Goal: Task Accomplishment & Management: Complete application form

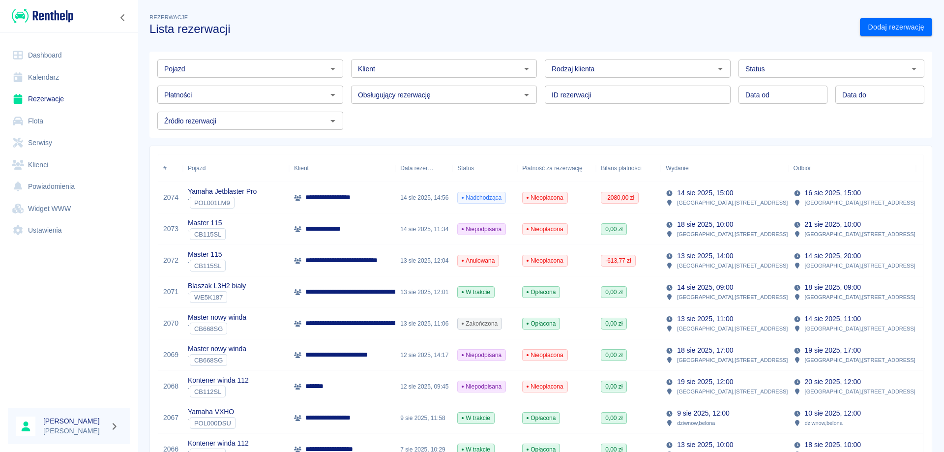
scroll to position [148, 0]
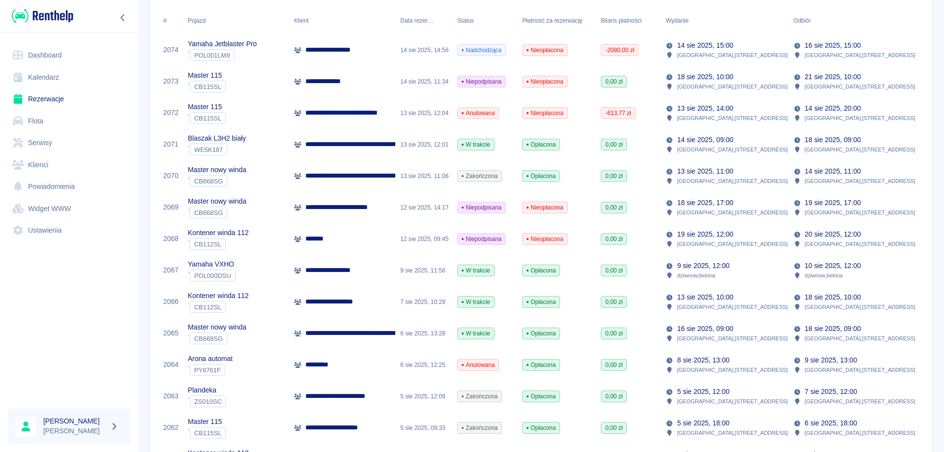
click at [63, 95] on link "Rezerwacje" at bounding box center [69, 99] width 122 height 22
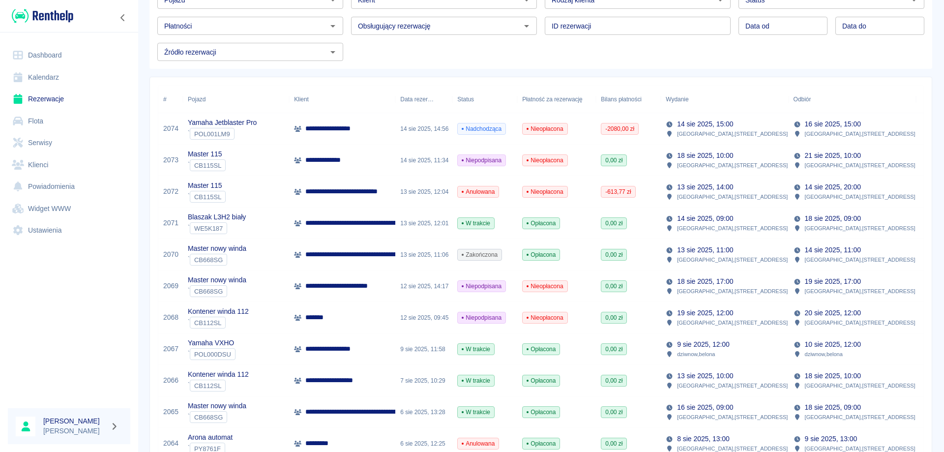
scroll to position [0, 0]
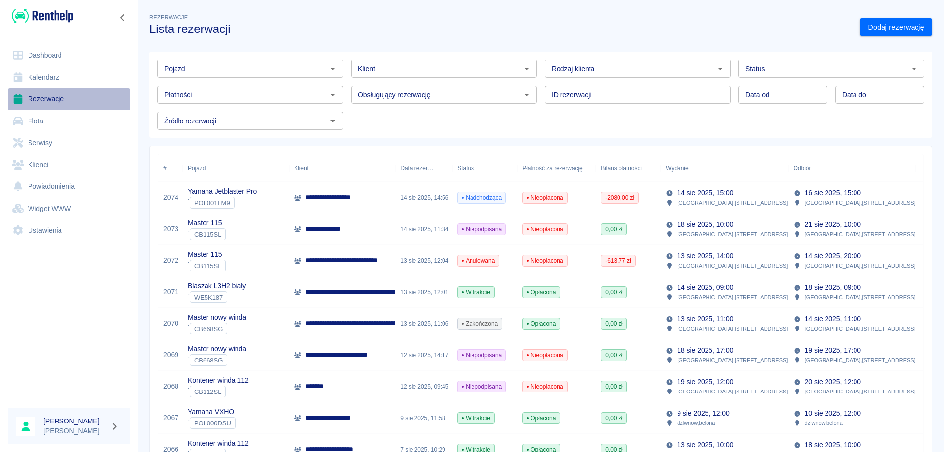
click at [57, 97] on link "Rezerwacje" at bounding box center [69, 99] width 122 height 22
click at [40, 97] on link "Rezerwacje" at bounding box center [69, 99] width 122 height 22
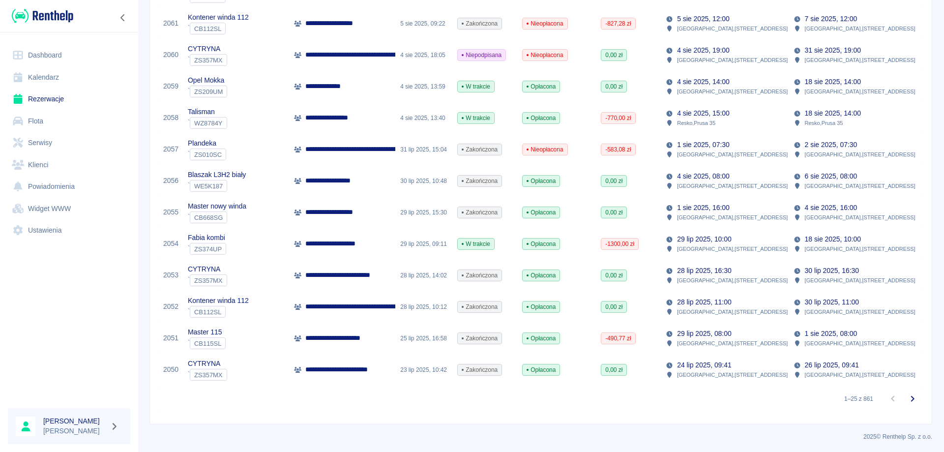
scroll to position [584, 0]
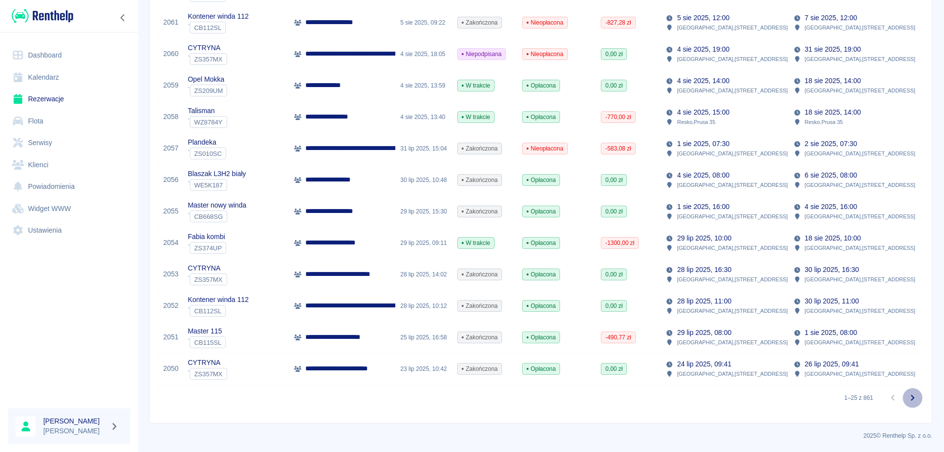
click at [909, 397] on icon "Przejdź do następnej strony" at bounding box center [913, 398] width 12 height 12
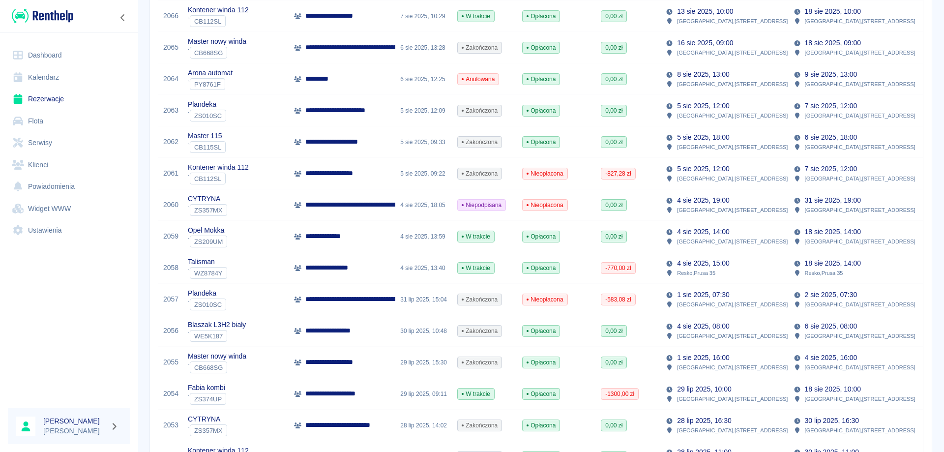
scroll to position [584, 0]
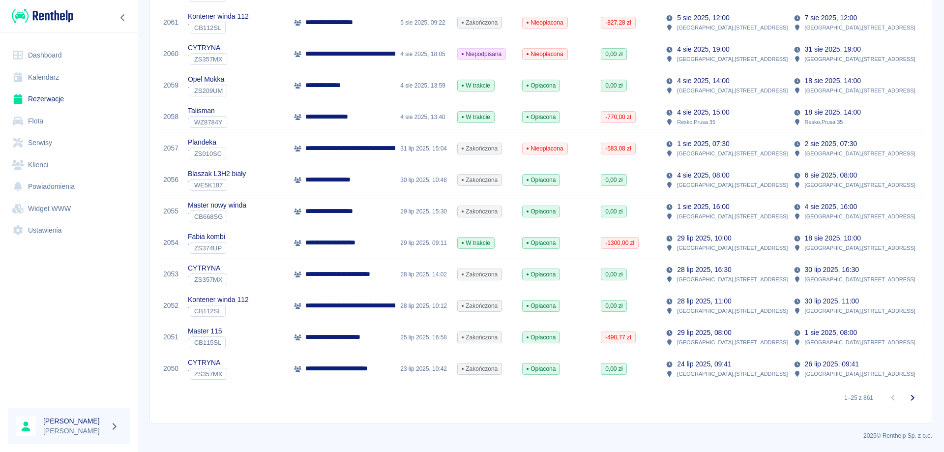
click at [907, 396] on icon "Przejdź do następnej strony" at bounding box center [913, 398] width 12 height 12
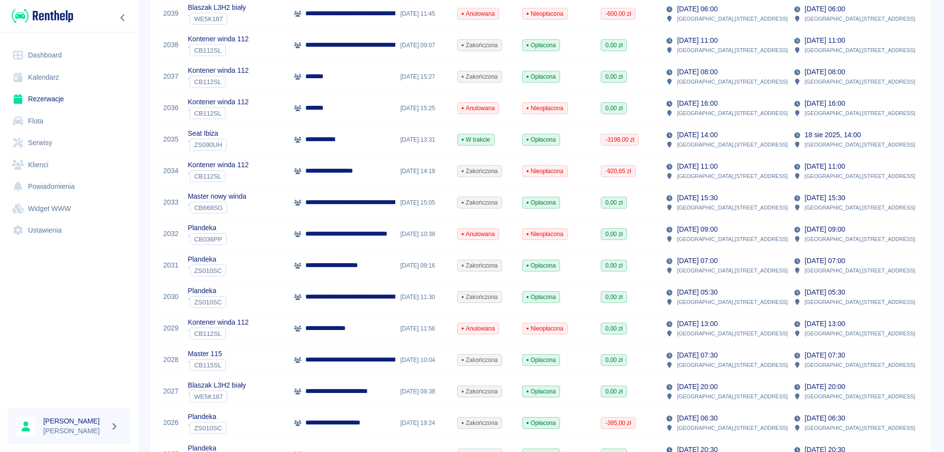
scroll to position [584, 0]
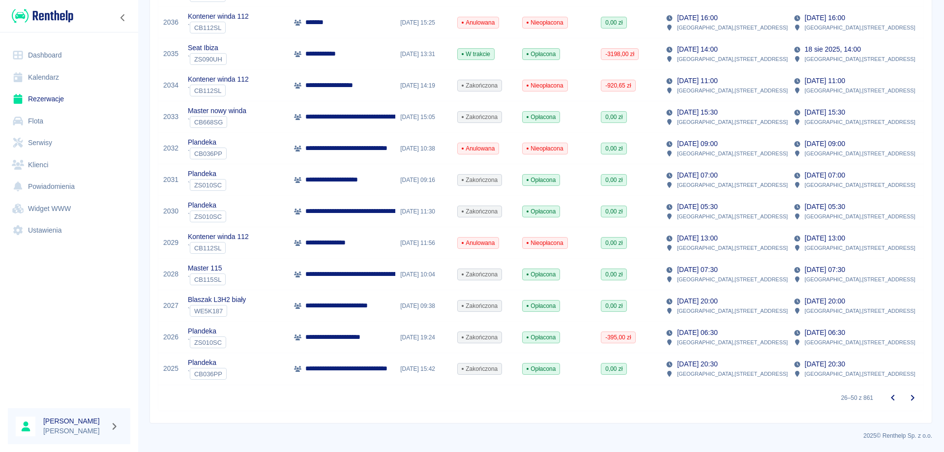
click at [887, 402] on icon "Przejdź do poprzedniej strony" at bounding box center [893, 398] width 12 height 12
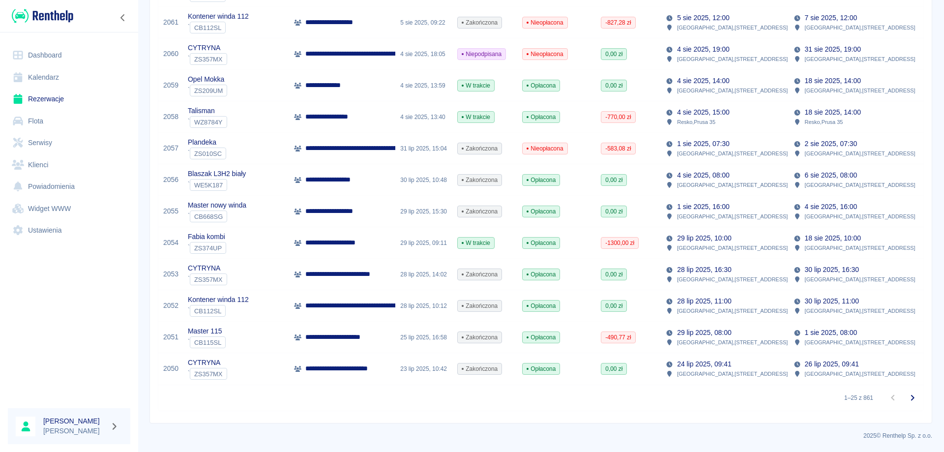
click at [418, 184] on div "[DATE] 10:48" at bounding box center [423, 179] width 57 height 31
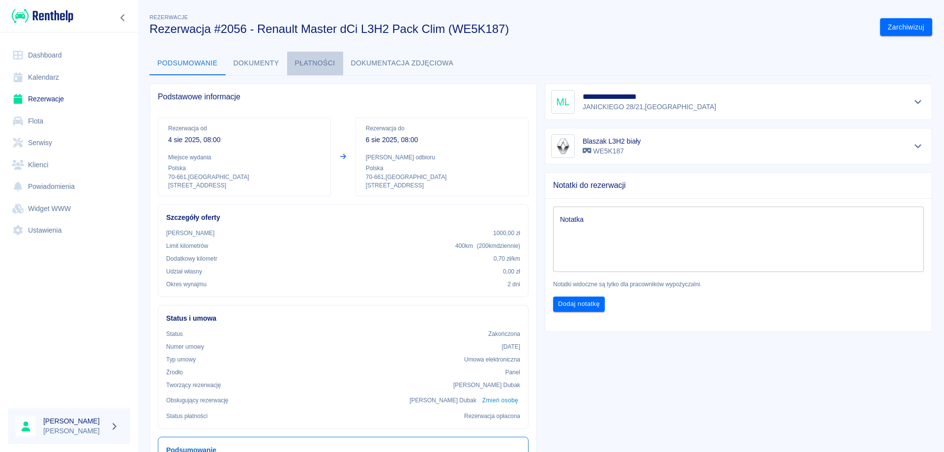
click at [323, 65] on button "Płatności" at bounding box center [315, 64] width 56 height 24
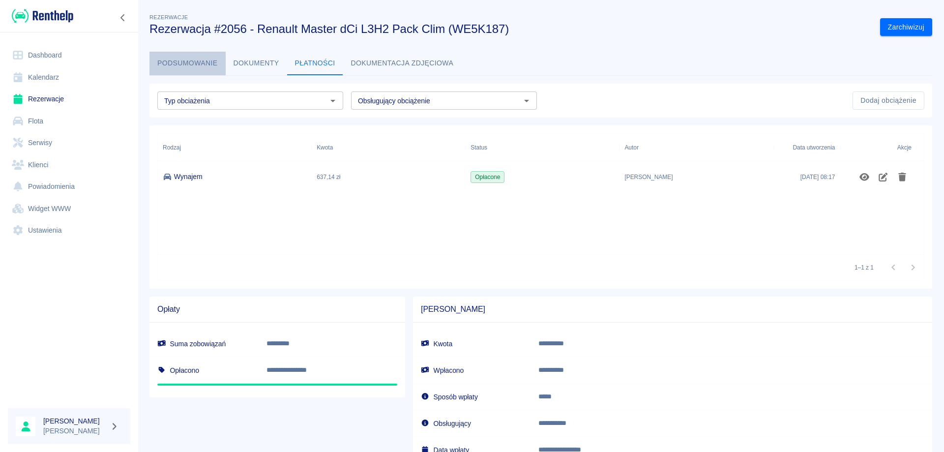
click at [180, 64] on button "Podsumowanie" at bounding box center [188, 64] width 76 height 24
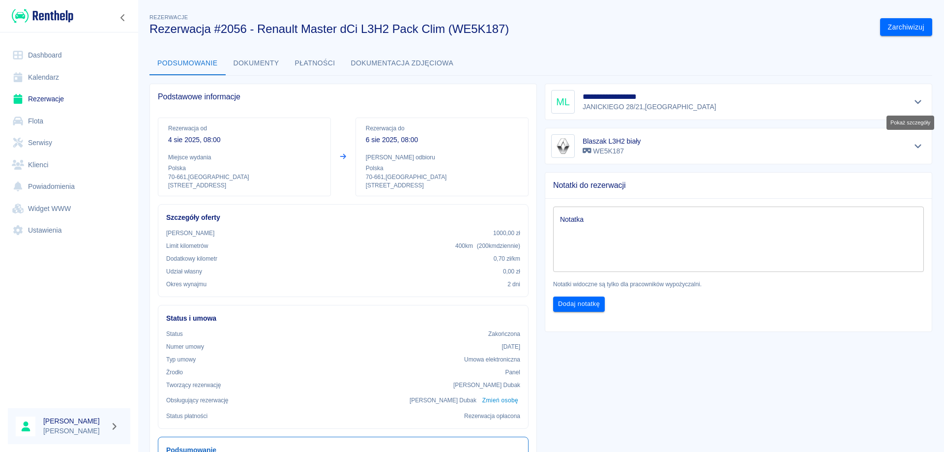
click at [913, 100] on icon "Pokaż szczegóły" at bounding box center [918, 101] width 11 height 9
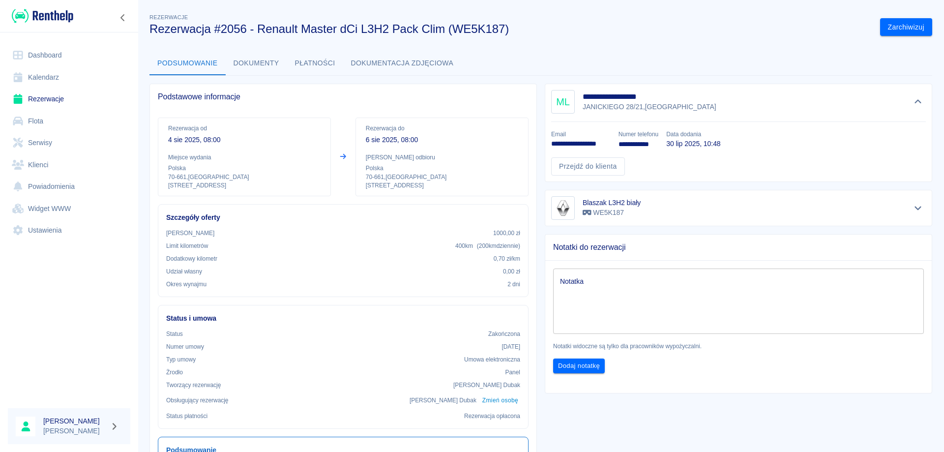
click at [581, 142] on p "**********" at bounding box center [581, 144] width 60 height 10
copy p "**********"
click at [41, 101] on link "Rezerwacje" at bounding box center [69, 99] width 122 height 22
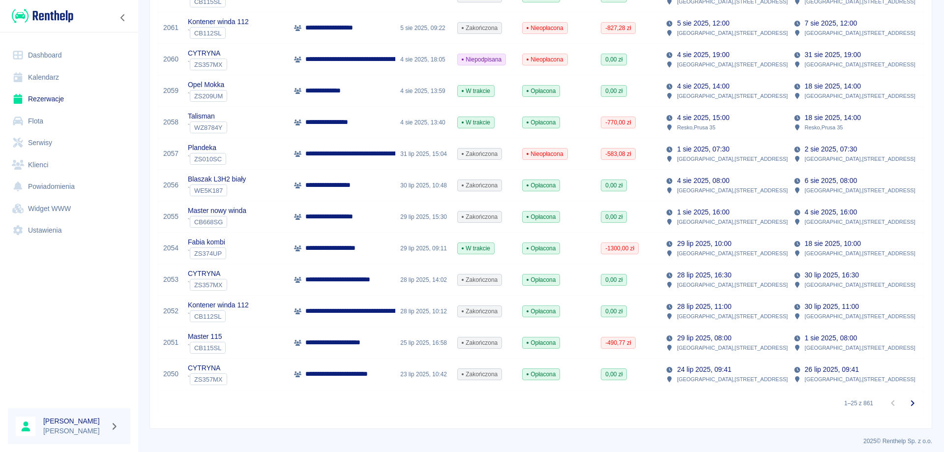
scroll to position [584, 0]
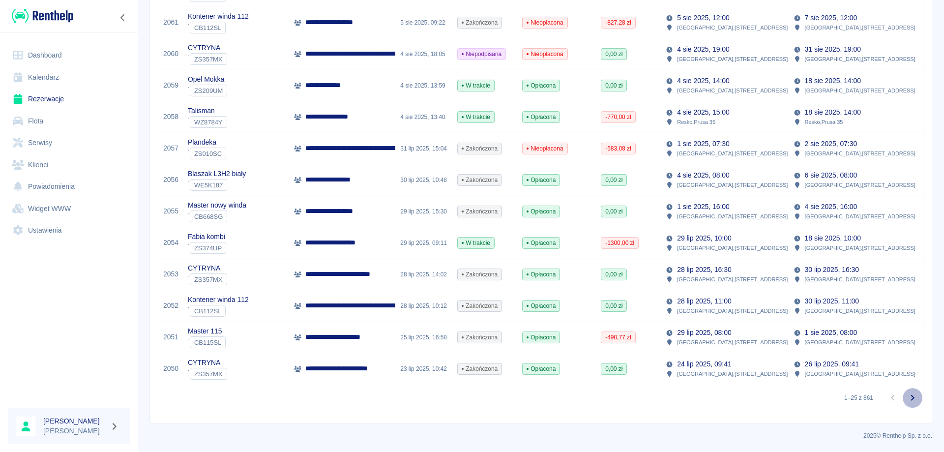
click at [907, 393] on icon "Przejdź do następnej strony" at bounding box center [913, 398] width 12 height 12
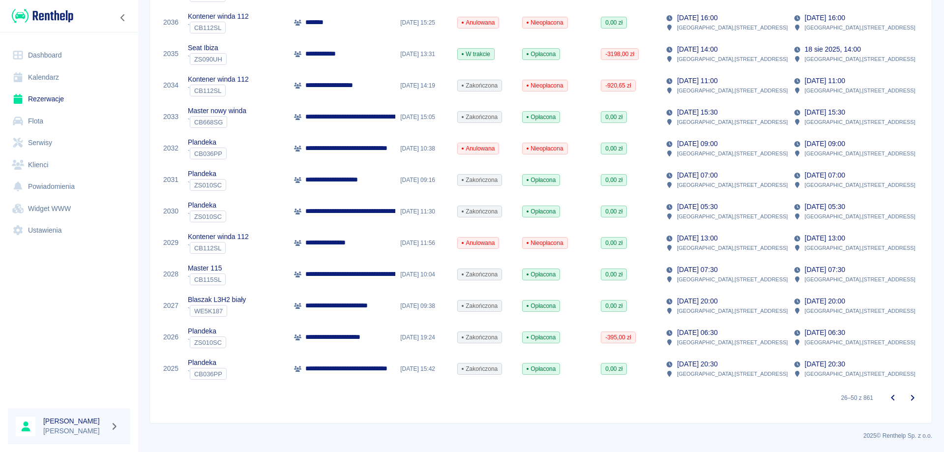
click at [887, 403] on icon "Przejdź do poprzedniej strony" at bounding box center [893, 398] width 12 height 12
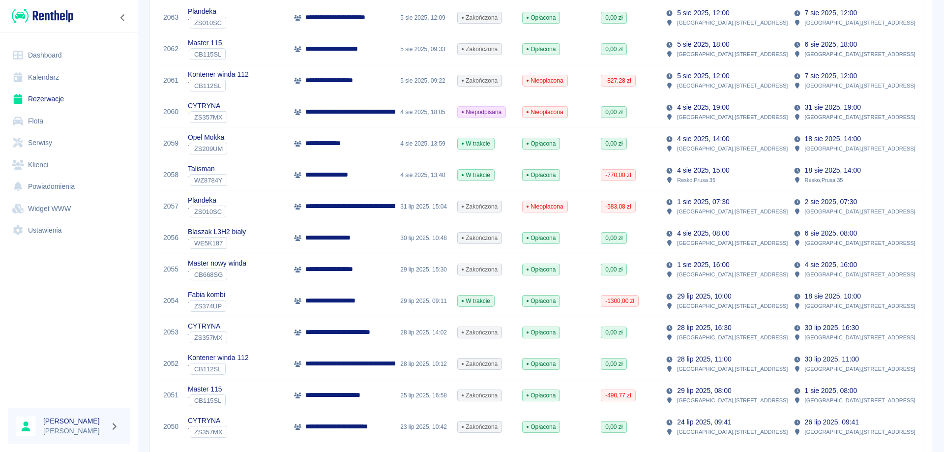
scroll to position [535, 0]
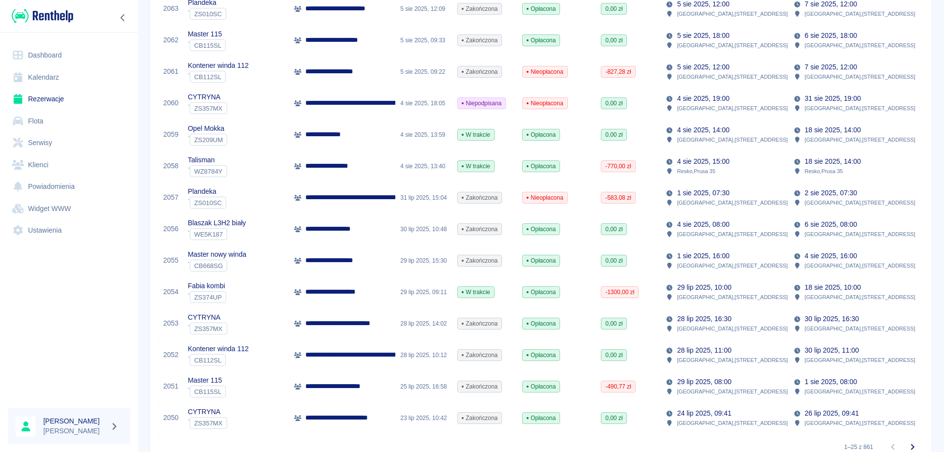
click at [349, 260] on p "**********" at bounding box center [337, 260] width 64 height 10
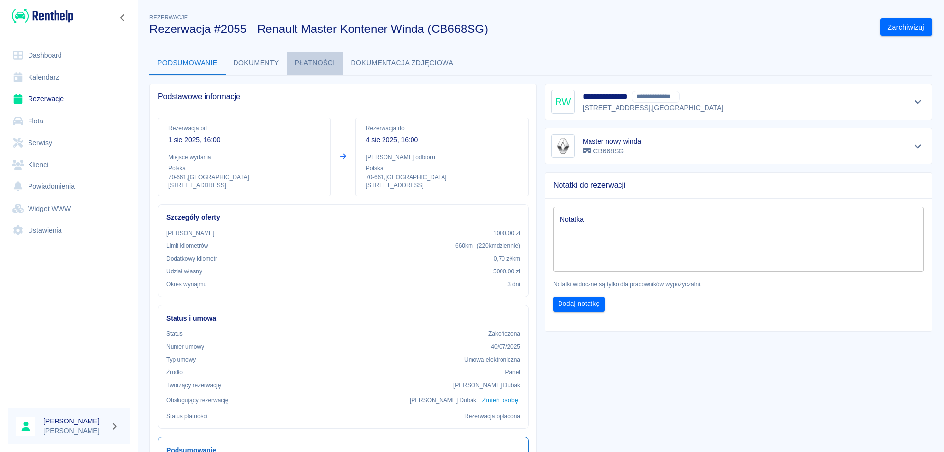
click at [300, 57] on button "Płatności" at bounding box center [315, 64] width 56 height 24
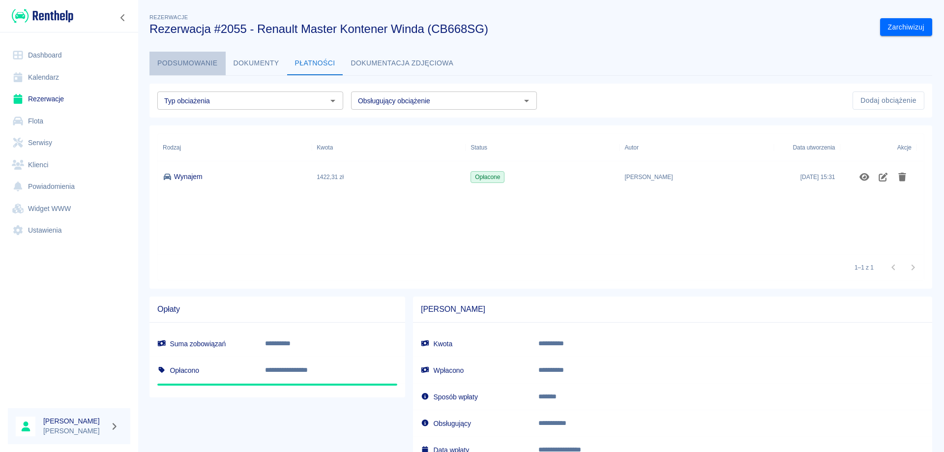
click at [188, 60] on button "Podsumowanie" at bounding box center [188, 64] width 76 height 24
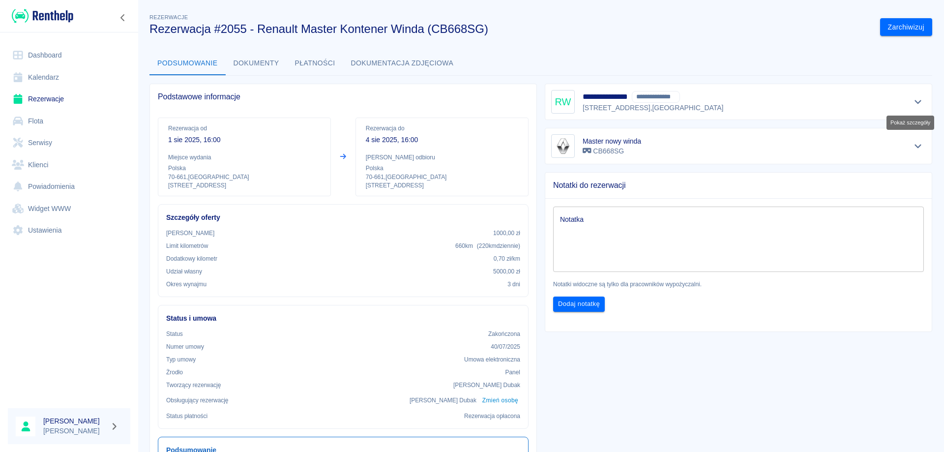
click at [915, 101] on icon "Pokaż szczegóły" at bounding box center [918, 102] width 7 height 4
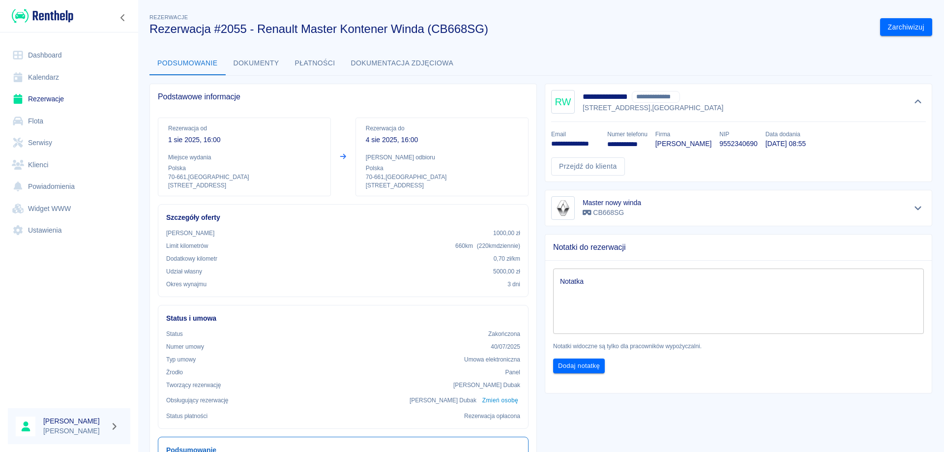
click at [744, 144] on p "9552340690" at bounding box center [738, 144] width 38 height 10
copy p "9552340690"
click at [570, 142] on p "**********" at bounding box center [575, 144] width 48 height 10
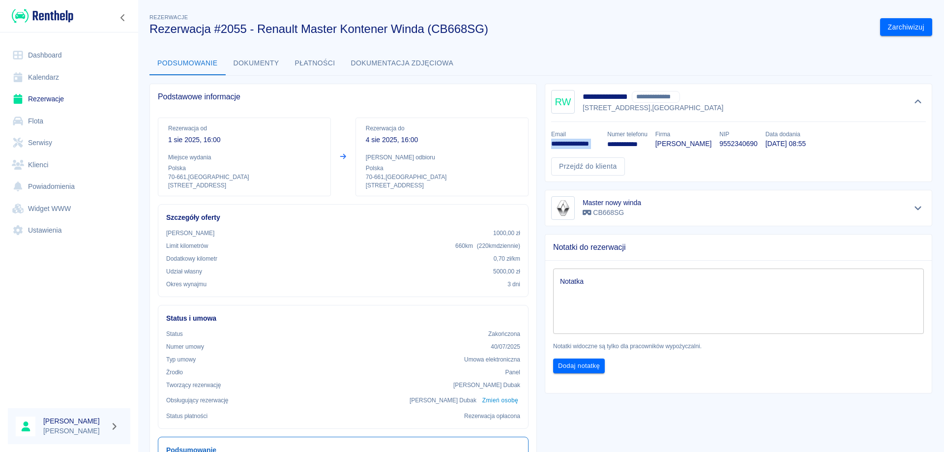
click at [570, 142] on p "**********" at bounding box center [575, 144] width 48 height 10
copy p "**********"
click at [47, 101] on link "Rezerwacje" at bounding box center [69, 99] width 122 height 22
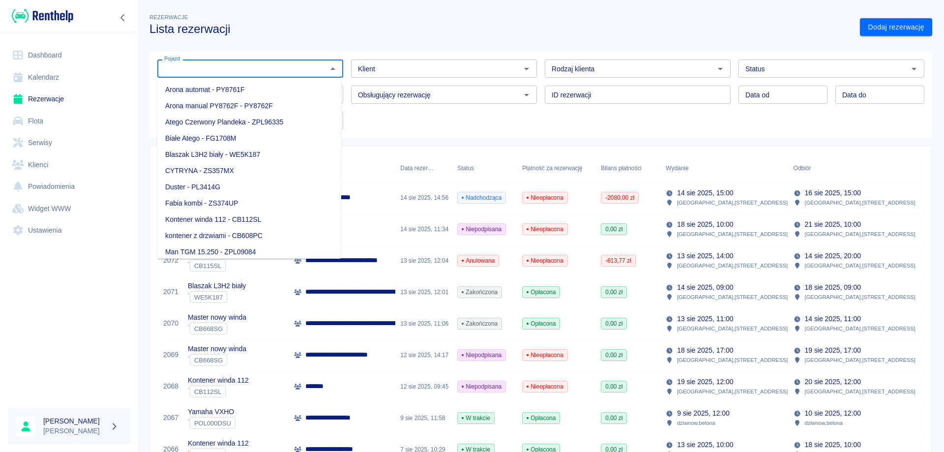
click at [250, 69] on input "Pojazd" at bounding box center [242, 68] width 164 height 12
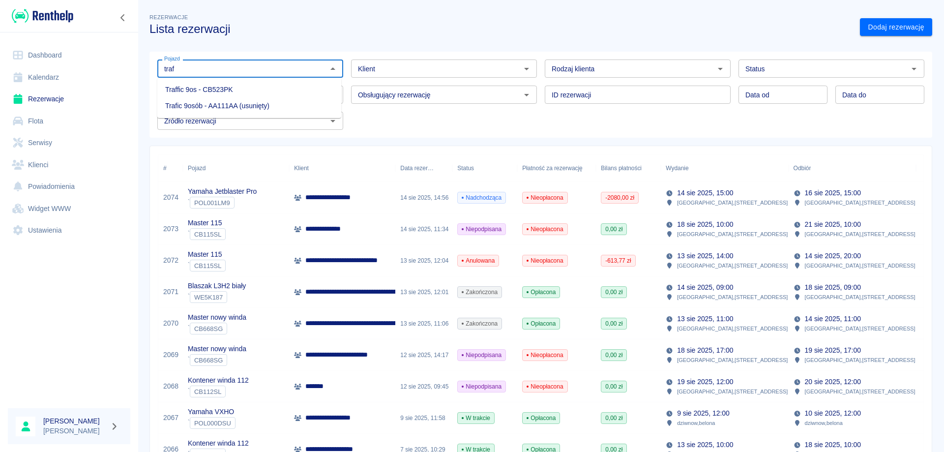
click at [218, 89] on li "Traffic 9os - CB523PK" at bounding box center [249, 90] width 184 height 16
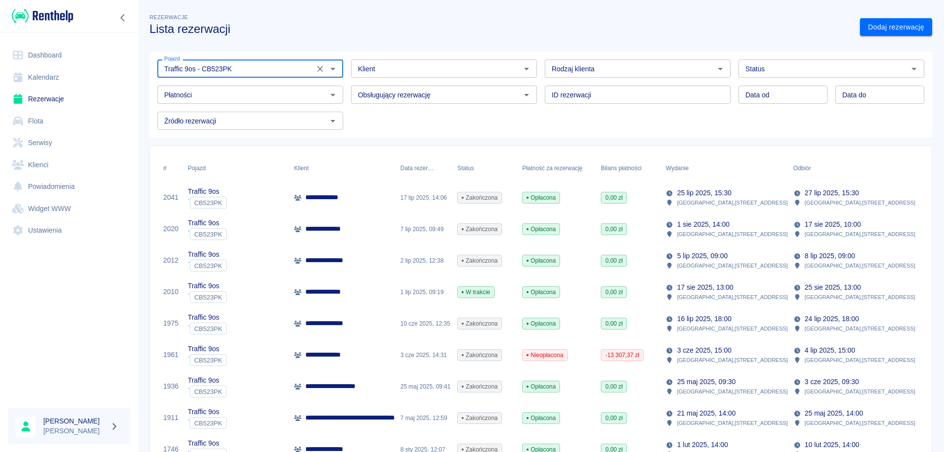
type input "Traffic 9os - CB523PK"
click at [359, 232] on div "**********" at bounding box center [342, 228] width 106 height 31
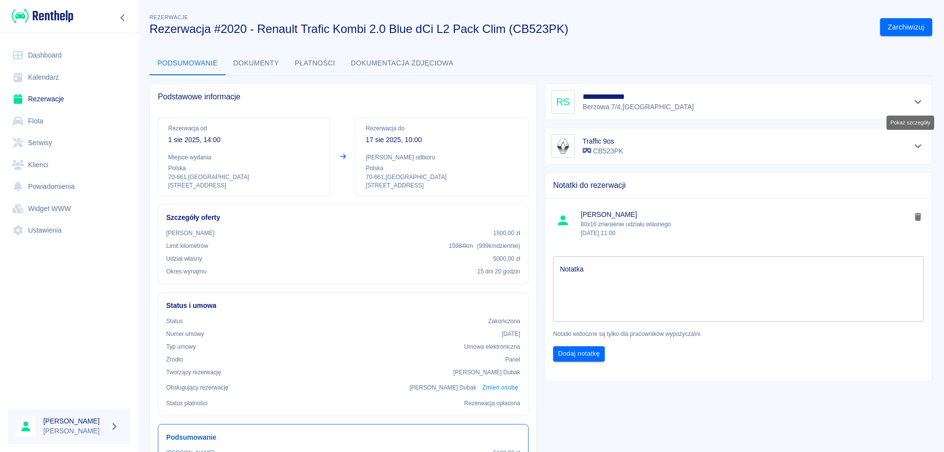
click at [913, 99] on icon "Pokaż szczegóły" at bounding box center [918, 101] width 11 height 9
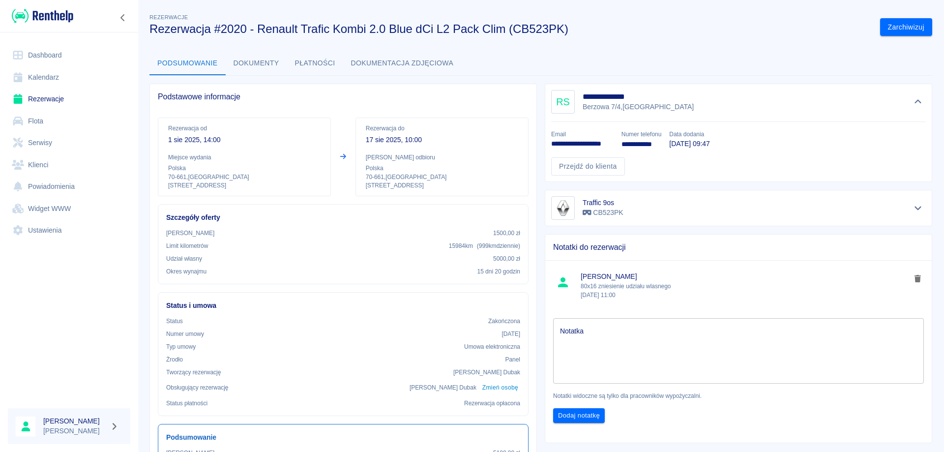
click at [571, 146] on p "**********" at bounding box center [582, 144] width 62 height 10
copy p "**********"
click at [45, 98] on link "Rezerwacje" at bounding box center [69, 99] width 122 height 22
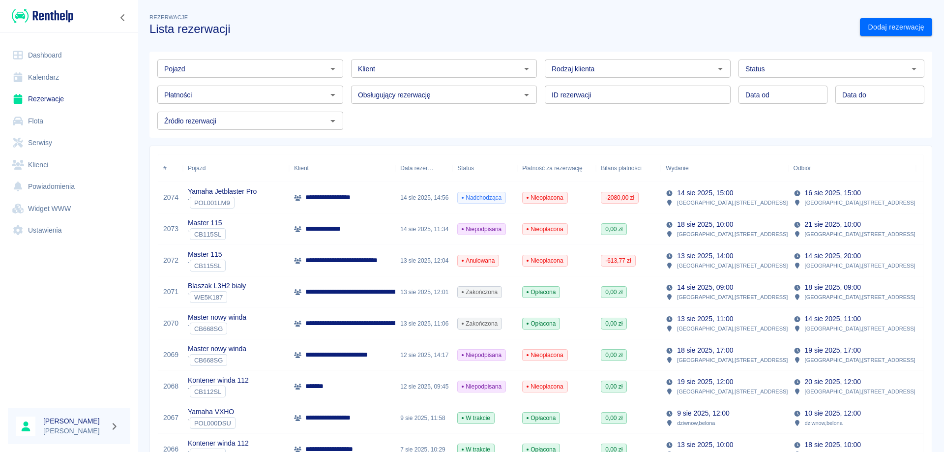
click at [376, 290] on p "**********" at bounding box center [403, 292] width 197 height 10
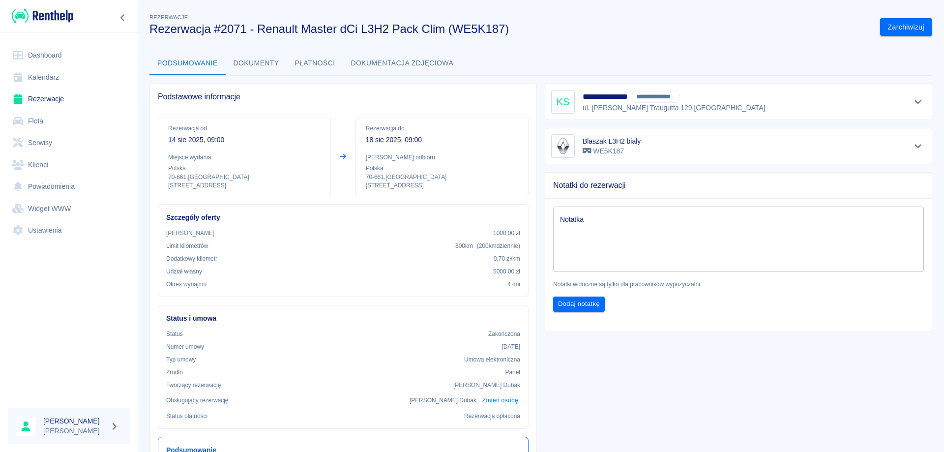
click at [268, 58] on button "Dokumenty" at bounding box center [256, 64] width 61 height 24
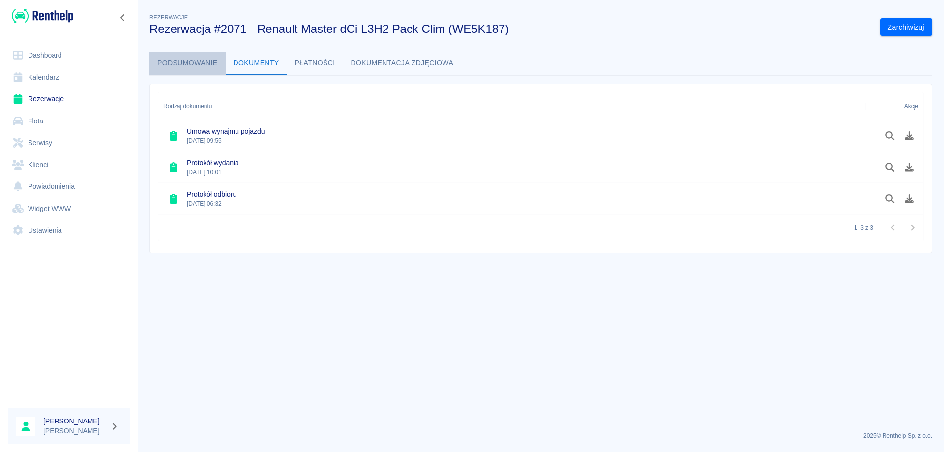
click at [188, 60] on button "Podsumowanie" at bounding box center [188, 64] width 76 height 24
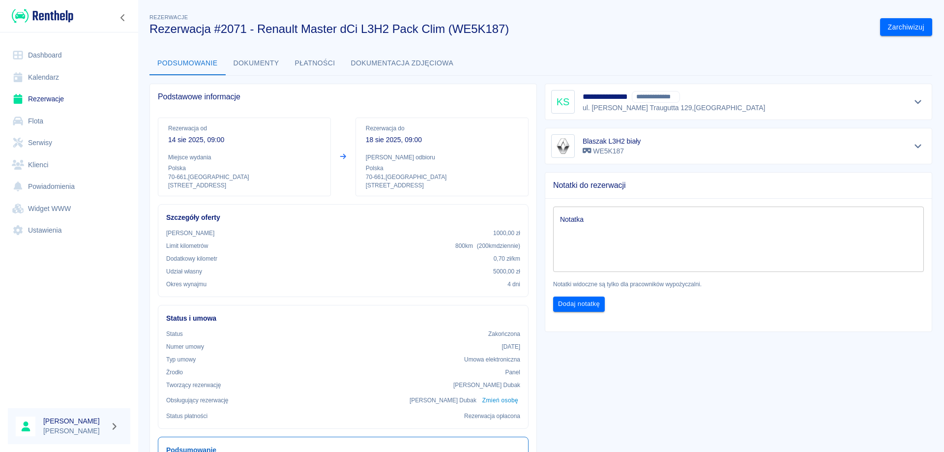
click at [305, 55] on button "Płatności" at bounding box center [315, 64] width 56 height 24
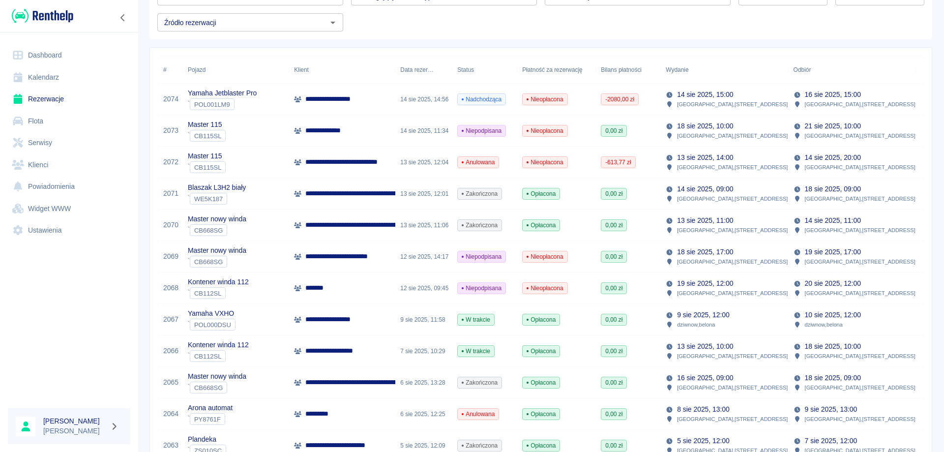
scroll to position [148, 0]
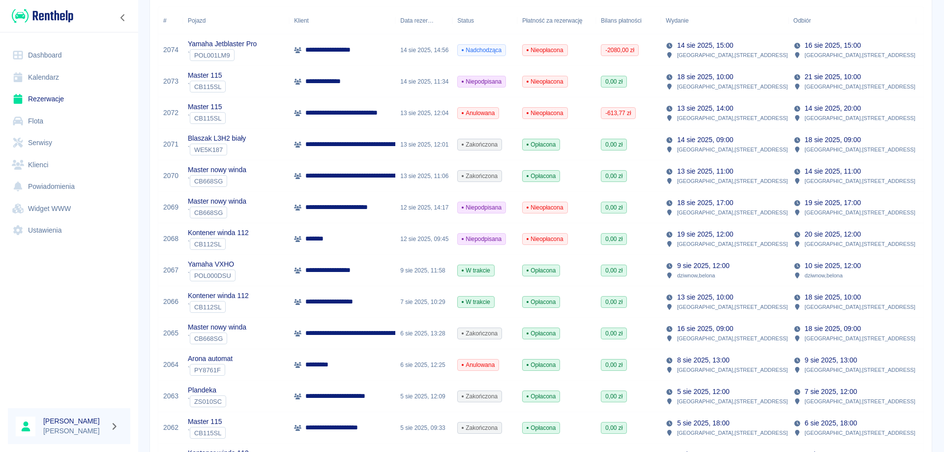
click at [406, 339] on div "[DATE] 13:28" at bounding box center [423, 333] width 57 height 31
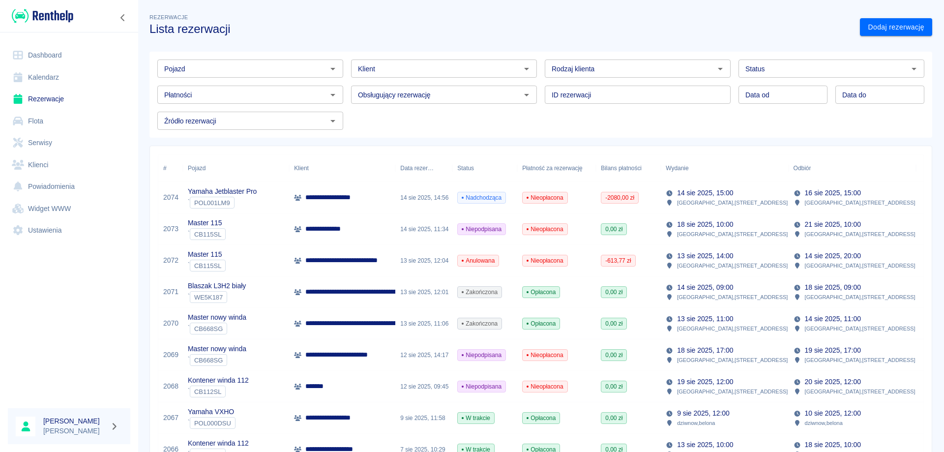
click at [379, 297] on p "**********" at bounding box center [403, 292] width 197 height 10
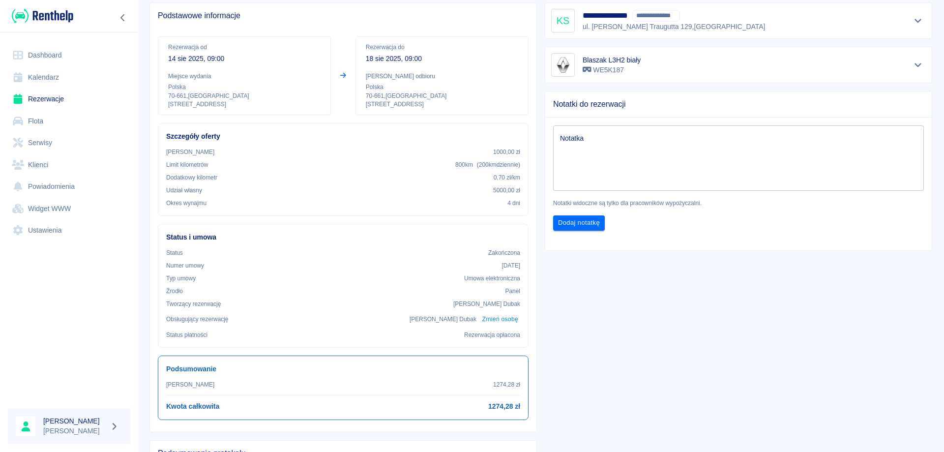
scroll to position [98, 0]
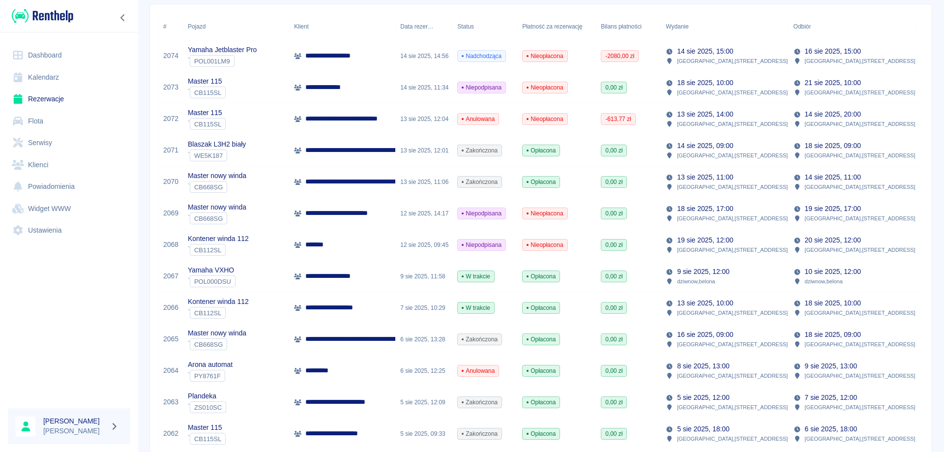
scroll to position [148, 0]
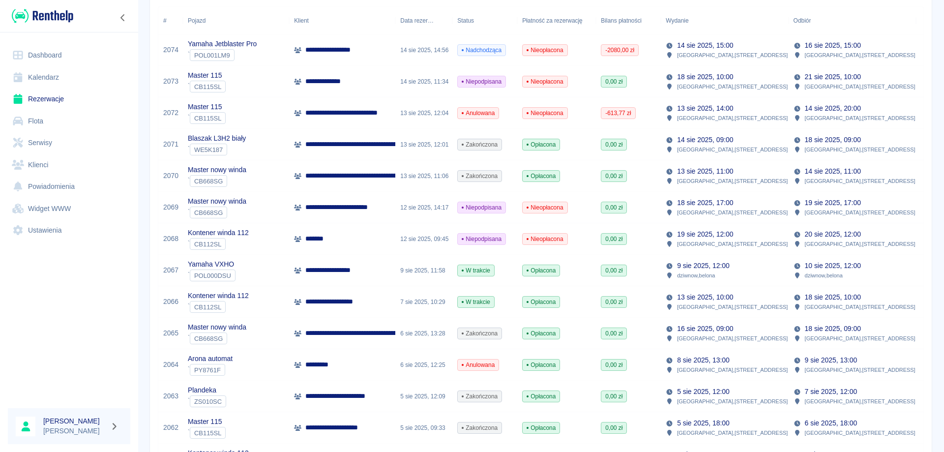
click at [338, 332] on p "**********" at bounding box center [403, 333] width 197 height 10
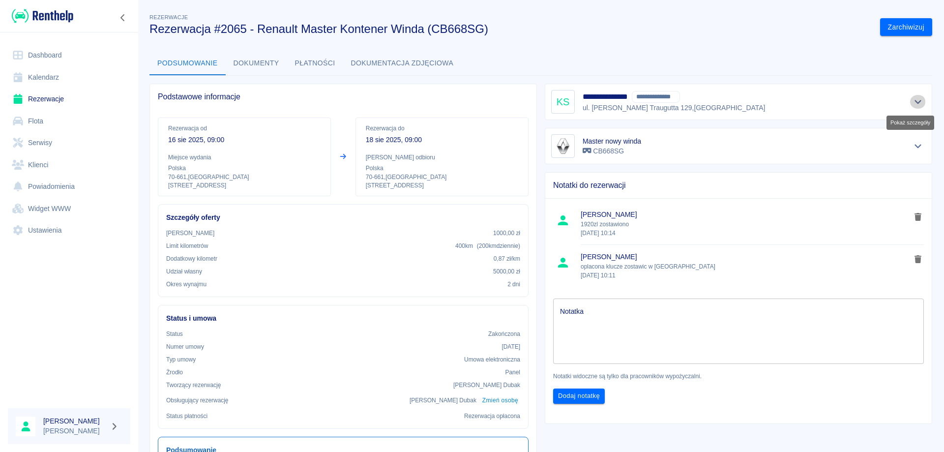
click at [913, 100] on icon "Pokaż szczegóły" at bounding box center [918, 101] width 11 height 9
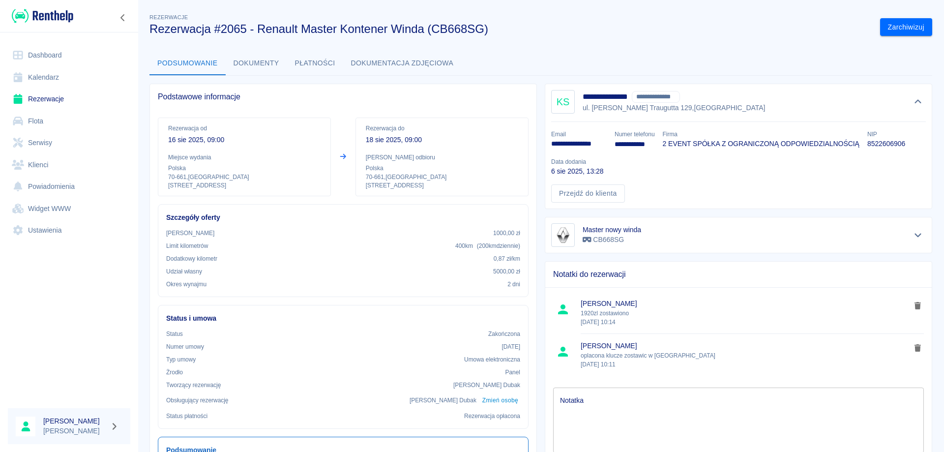
click at [892, 144] on p "8522606906" at bounding box center [887, 144] width 38 height 10
copy p "8522606906"
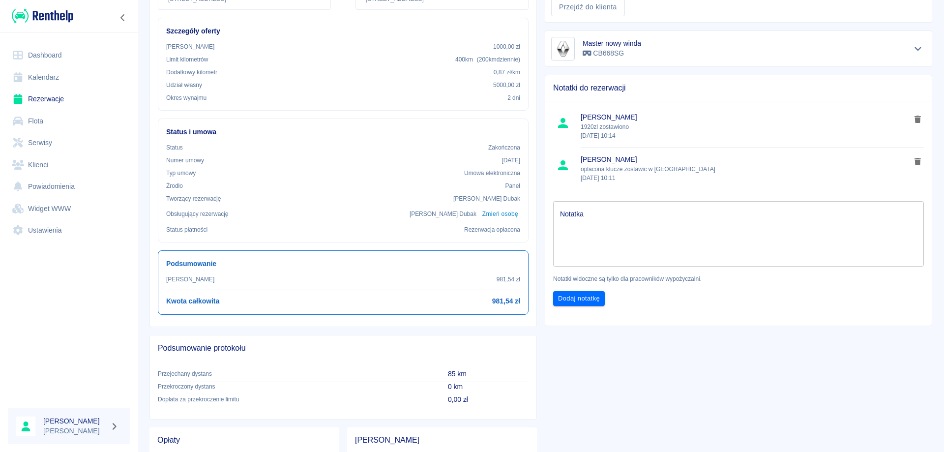
scroll to position [45, 0]
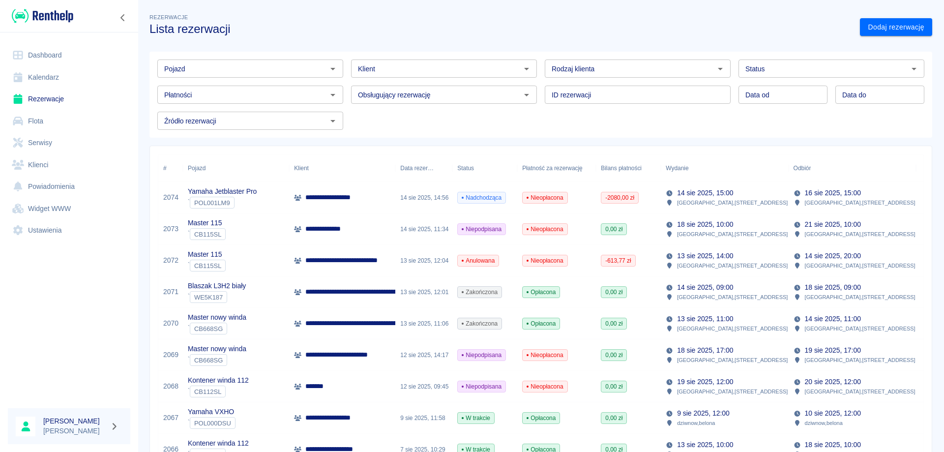
click at [355, 297] on p "**********" at bounding box center [403, 292] width 197 height 10
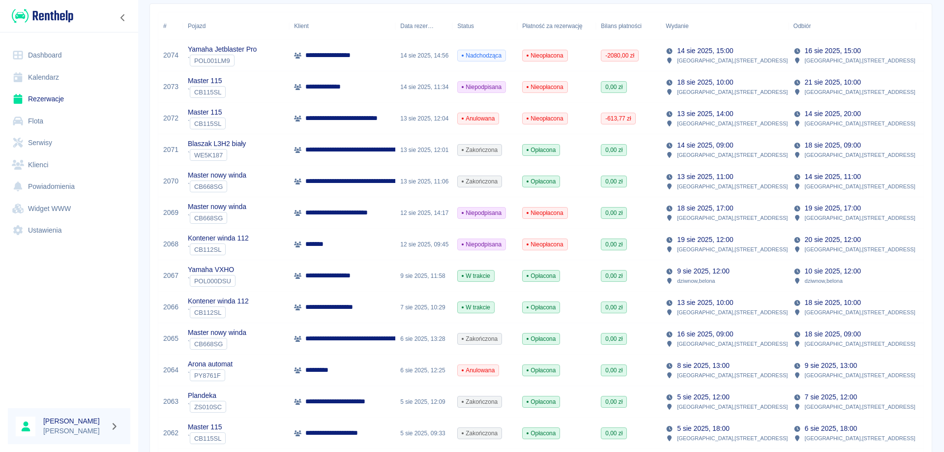
scroll to position [148, 0]
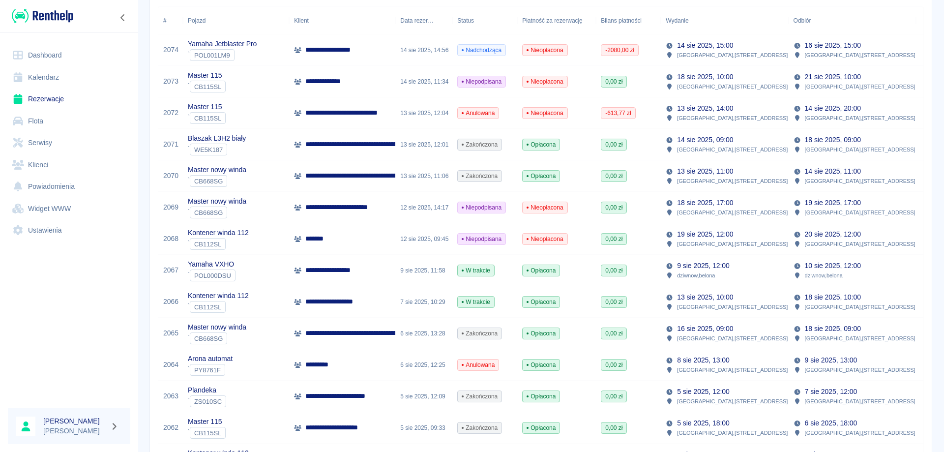
click at [334, 333] on p "**********" at bounding box center [403, 333] width 197 height 10
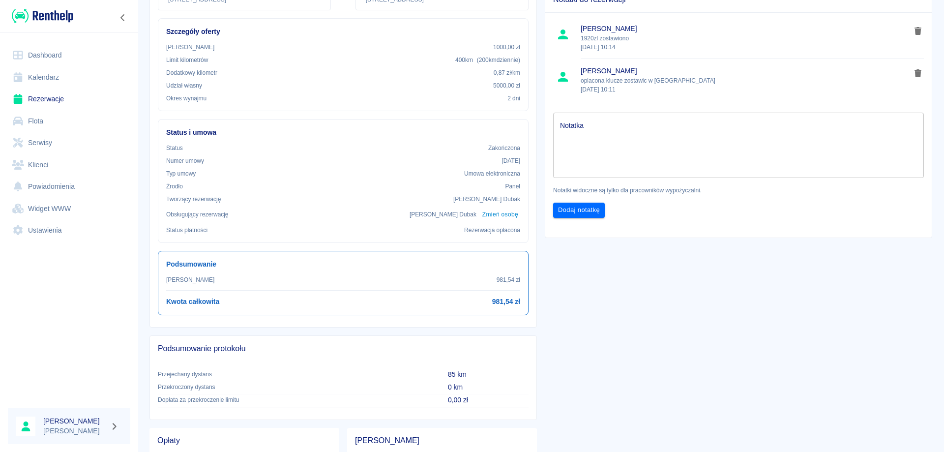
scroll to position [45, 0]
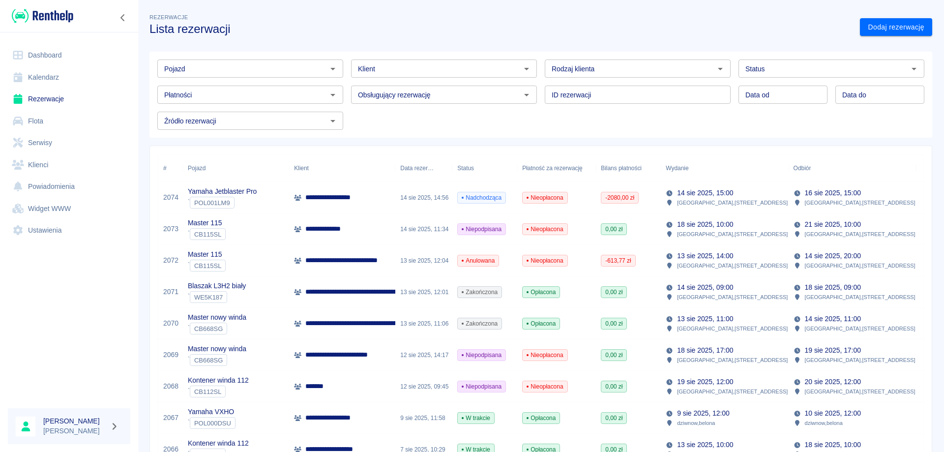
click at [58, 99] on link "Rezerwacje" at bounding box center [69, 99] width 122 height 22
click at [396, 127] on div "Pojazd Pojazd Klient Klient Rodzaj klienta Rodzaj klienta Status Status Płatnoś…" at bounding box center [537, 91] width 775 height 78
click at [888, 25] on link "Dodaj rezerwację" at bounding box center [896, 27] width 72 height 18
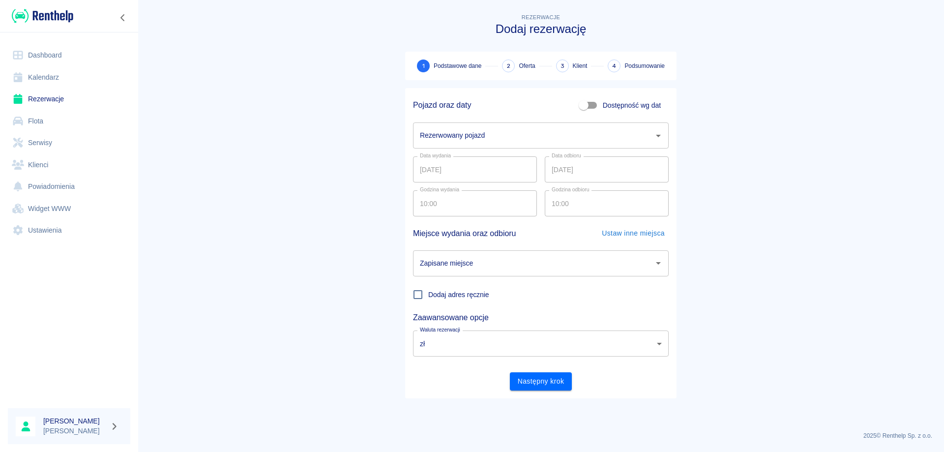
click at [474, 134] on input "Rezerwowany pojazd" at bounding box center [534, 135] width 232 height 17
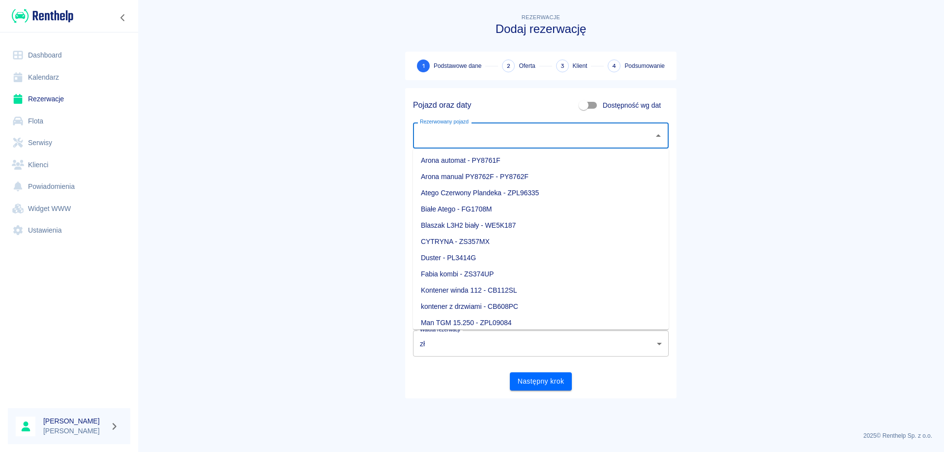
click at [57, 100] on link "Rezerwacje" at bounding box center [69, 99] width 122 height 22
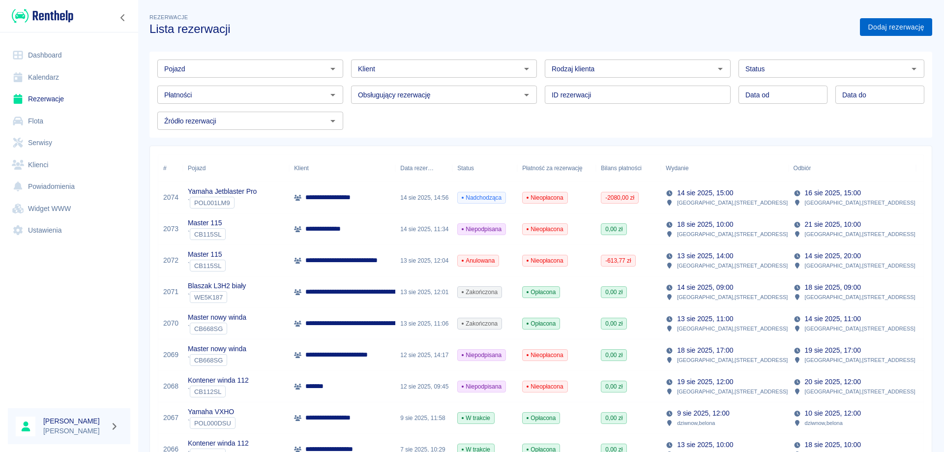
click at [871, 26] on link "Dodaj rezerwację" at bounding box center [896, 27] width 72 height 18
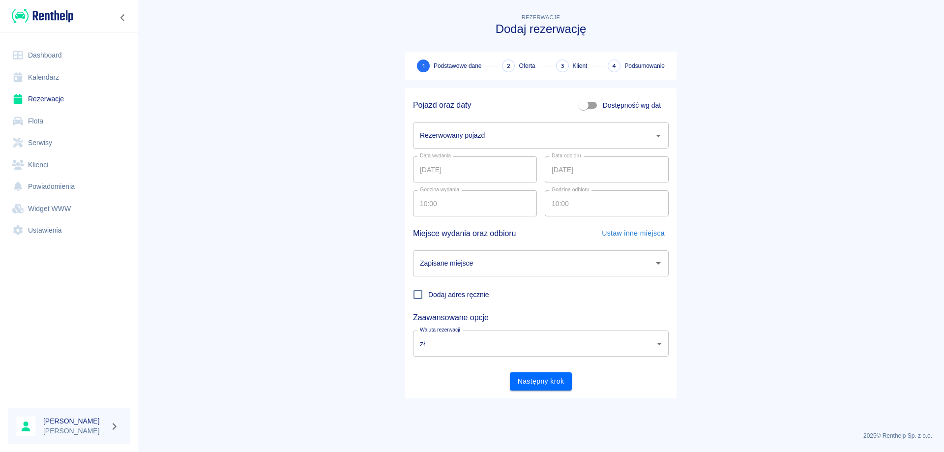
click at [507, 142] on input "Rezerwowany pojazd" at bounding box center [534, 135] width 232 height 17
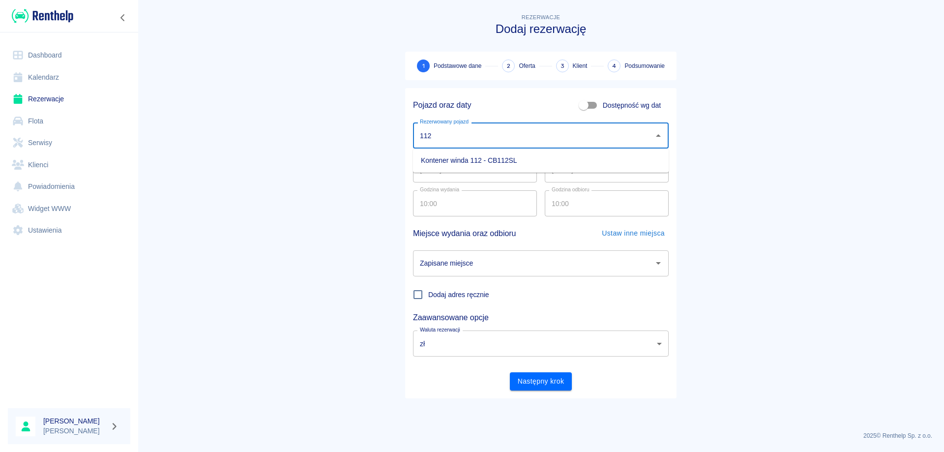
click at [470, 161] on li "Kontener winda 112 - CB112SL" at bounding box center [541, 160] width 256 height 16
type input "Kontener winda 112 - CB112SL"
click at [423, 166] on input "[DATE]" at bounding box center [475, 169] width 124 height 26
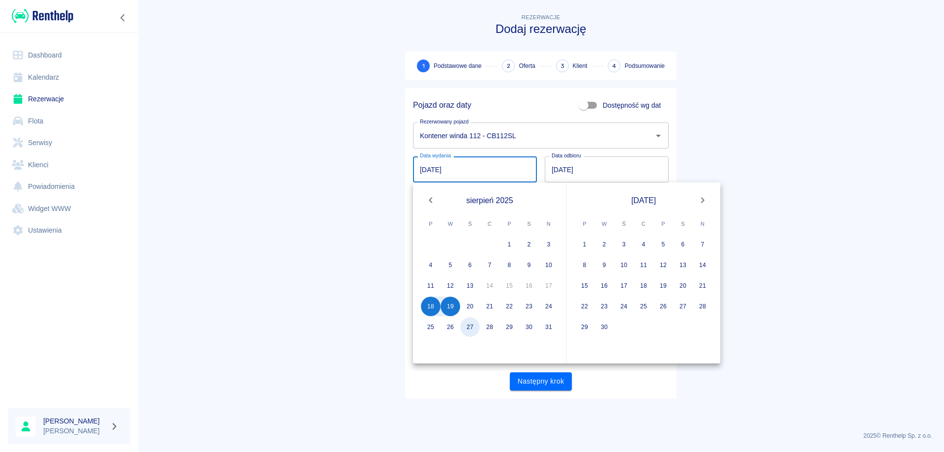
click at [469, 329] on button "27" at bounding box center [470, 327] width 20 height 20
type input "27.08.2025"
type input "DD.MM.YYYY"
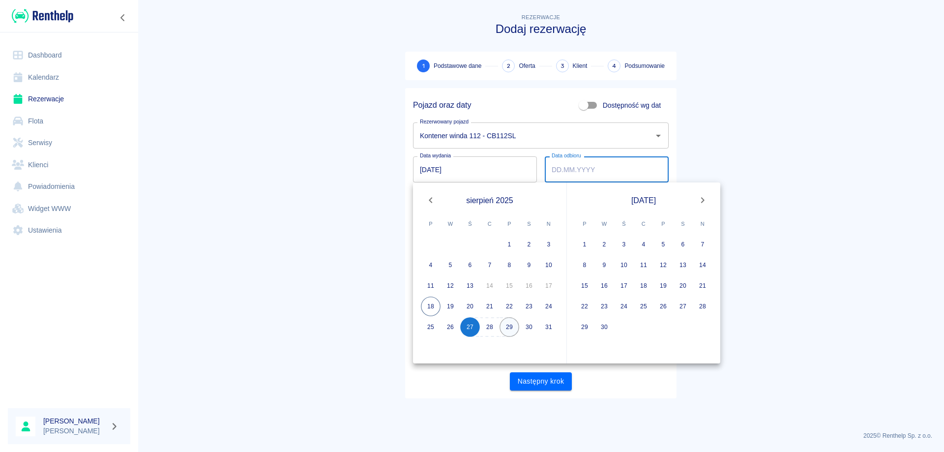
click at [509, 333] on button "29" at bounding box center [510, 327] width 20 height 20
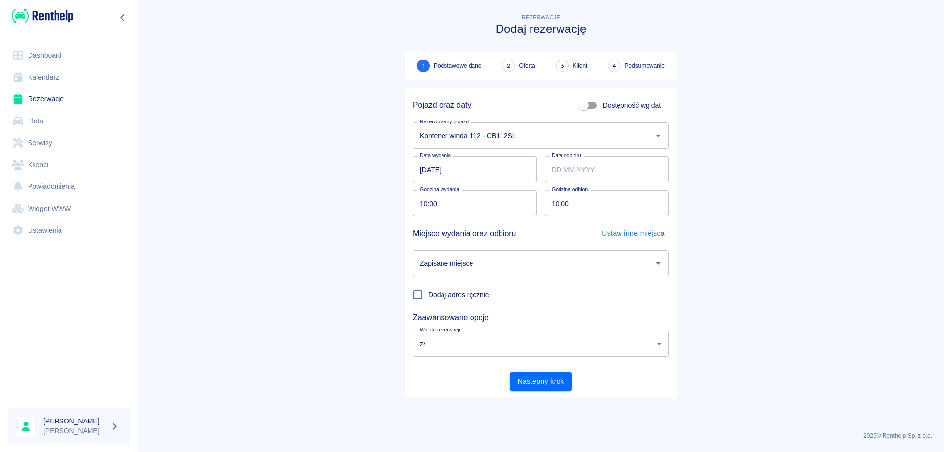
type input "29.08.2025"
click at [426, 200] on input "10:00" at bounding box center [471, 203] width 117 height 26
click at [419, 204] on input "07:00" at bounding box center [471, 203] width 117 height 26
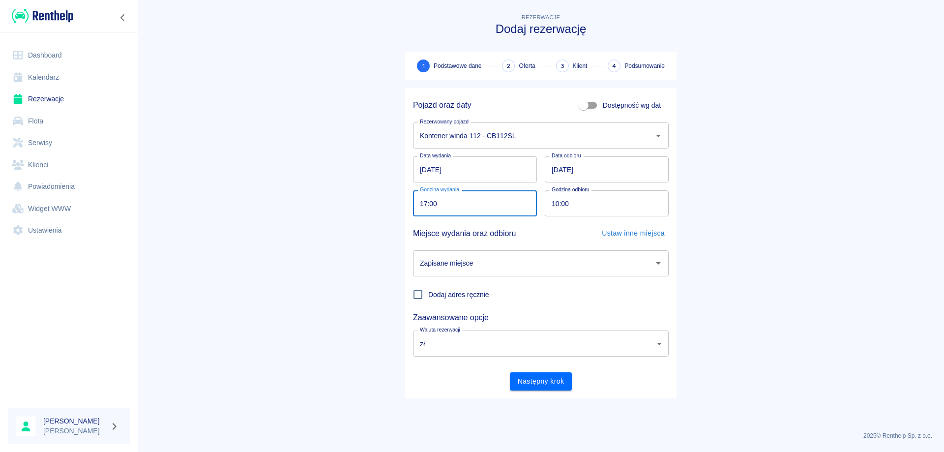
type input "17:00"
click at [553, 204] on input "10:00" at bounding box center [603, 203] width 117 height 26
type input "17:00"
click at [719, 204] on main "Rezerwacje Dodaj rezerwację 1 Podstawowe dane 2 Oferta 3 Klient 4 Podsumowanie …" at bounding box center [541, 218] width 807 height 412
click at [550, 383] on button "Następny krok" at bounding box center [541, 381] width 62 height 18
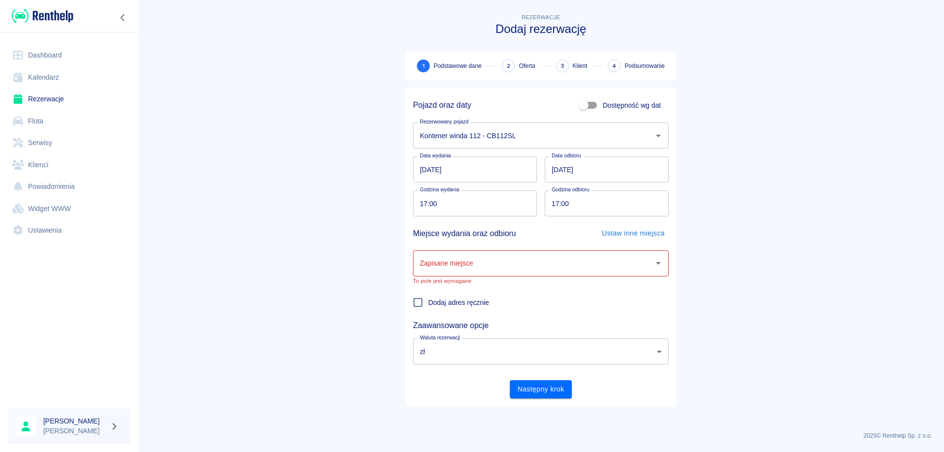
click at [473, 266] on input "Zapisane miejsce" at bounding box center [534, 263] width 232 height 17
click at [467, 285] on li "Plac [STREET_ADDRESS]" at bounding box center [541, 288] width 256 height 16
type input "Plac [STREET_ADDRESS]"
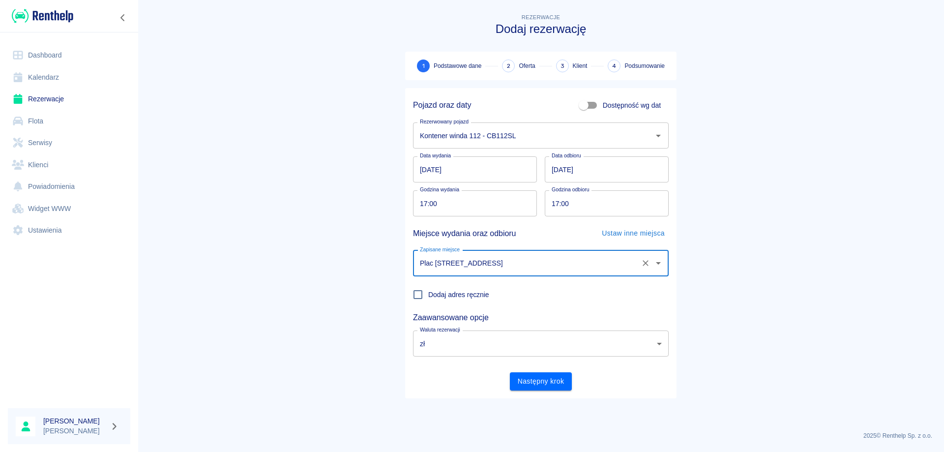
click at [531, 386] on button "Następny krok" at bounding box center [541, 381] width 62 height 18
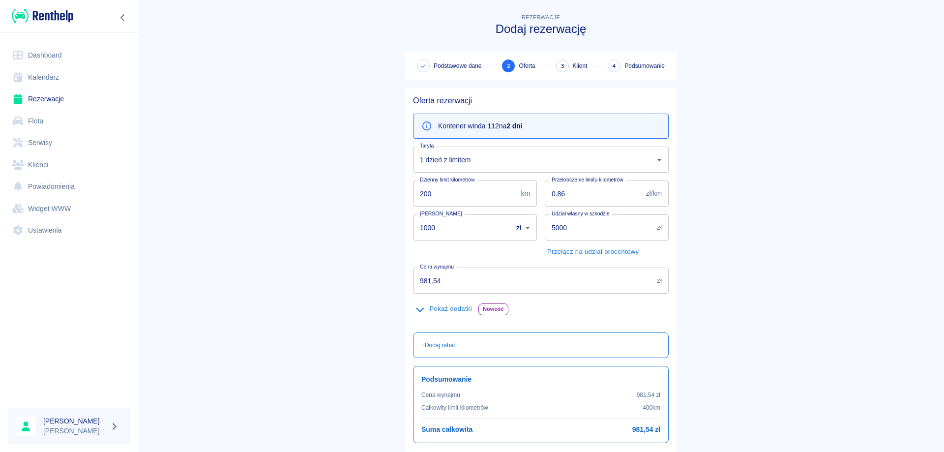
click at [473, 162] on body "Używamy plików Cookies, by zapewnić Ci najlepsze możliwe doświadczenie. Aby dow…" at bounding box center [472, 226] width 944 height 452
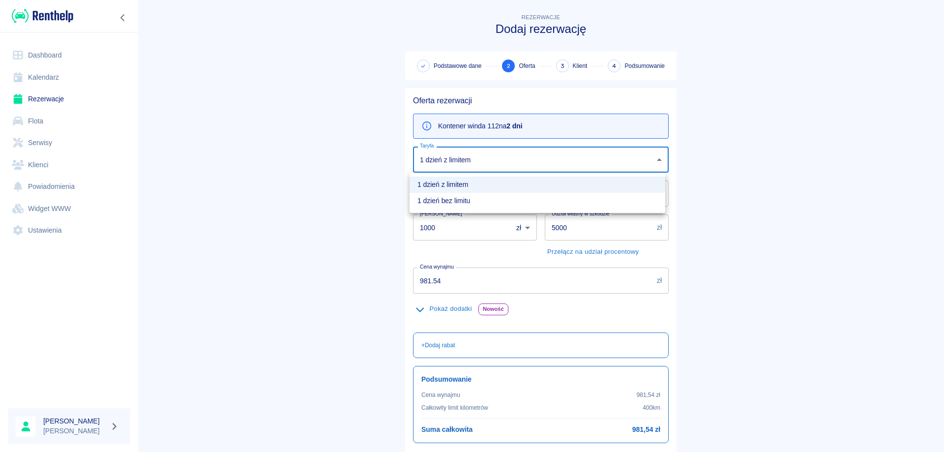
click at [449, 198] on li "1 dzień bez limitu" at bounding box center [538, 201] width 256 height 16
type input "89425252-2dad-4200-b4bf-3555a0480182"
type input "1200"
type input "0.87"
type input "1227.54"
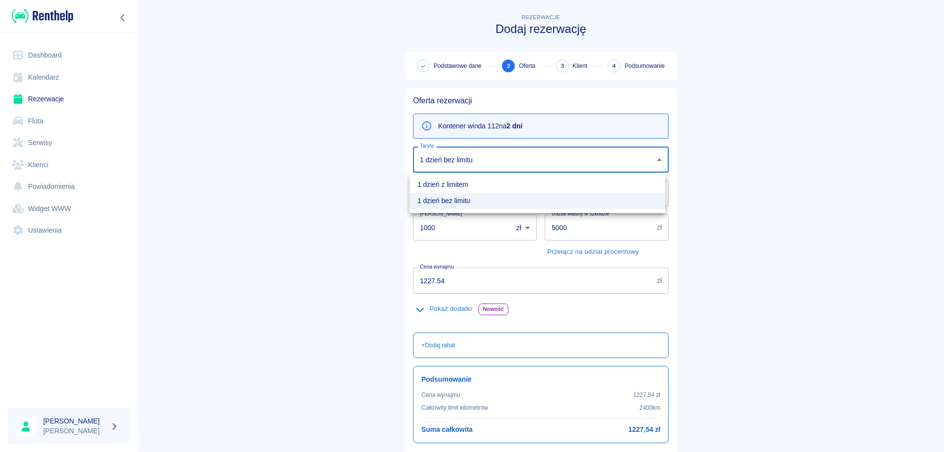
click at [465, 166] on body "Używamy plików Cookies, by zapewnić Ci najlepsze możliwe doświadczenie. Aby dow…" at bounding box center [472, 226] width 944 height 452
click at [441, 188] on li "1 dzień z limitem" at bounding box center [538, 185] width 256 height 16
type input "40f9c50a-0654-4828-bdc7-994ec6ce7aba"
type input "200"
type input "0.86"
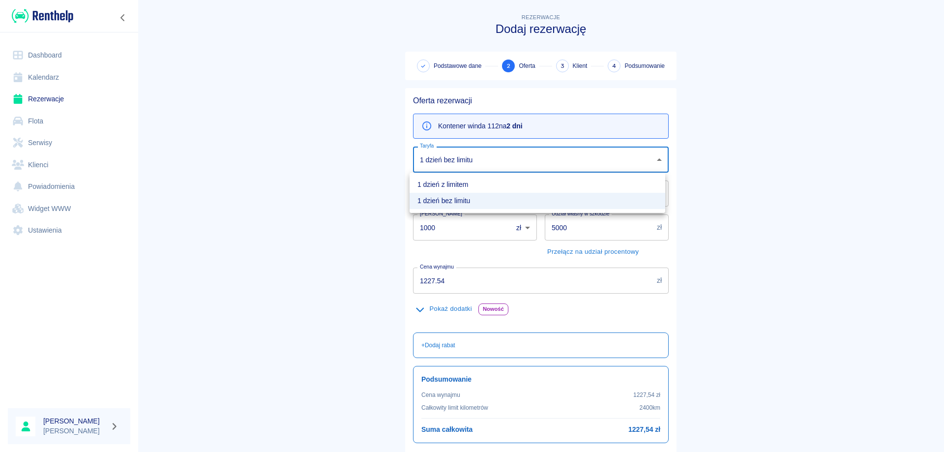
type input "981.54"
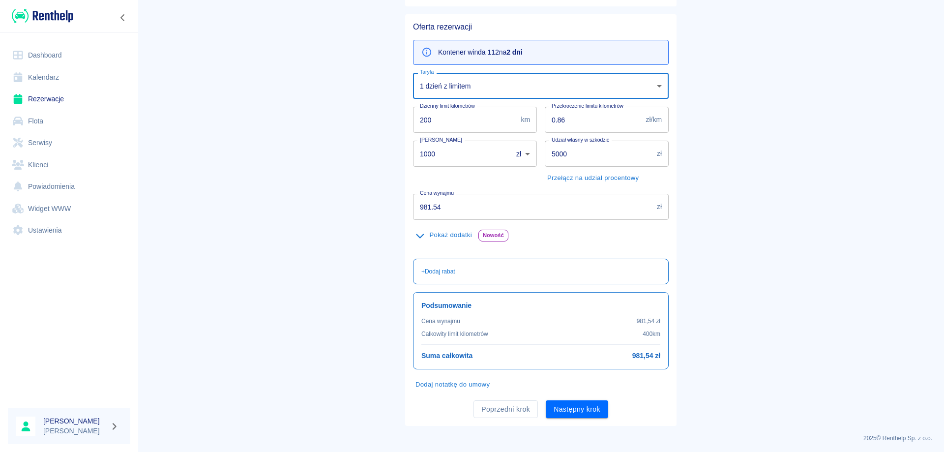
scroll to position [76, 0]
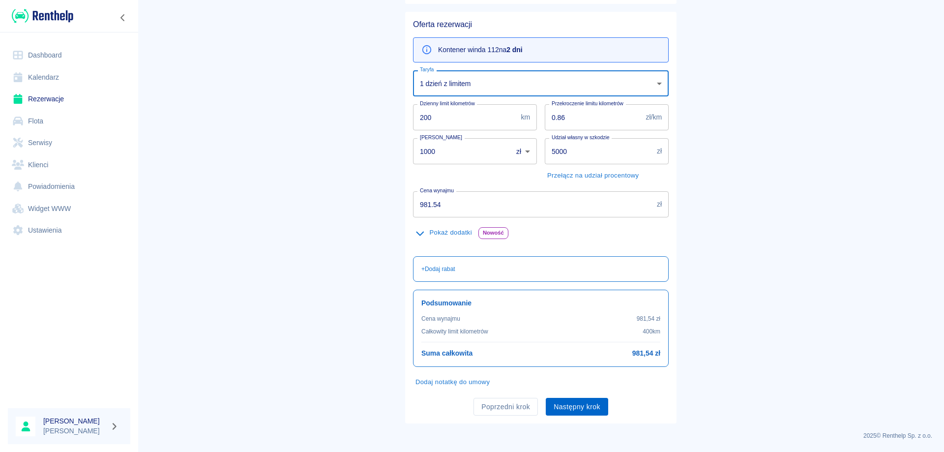
click at [577, 411] on button "Następny krok" at bounding box center [577, 407] width 62 height 18
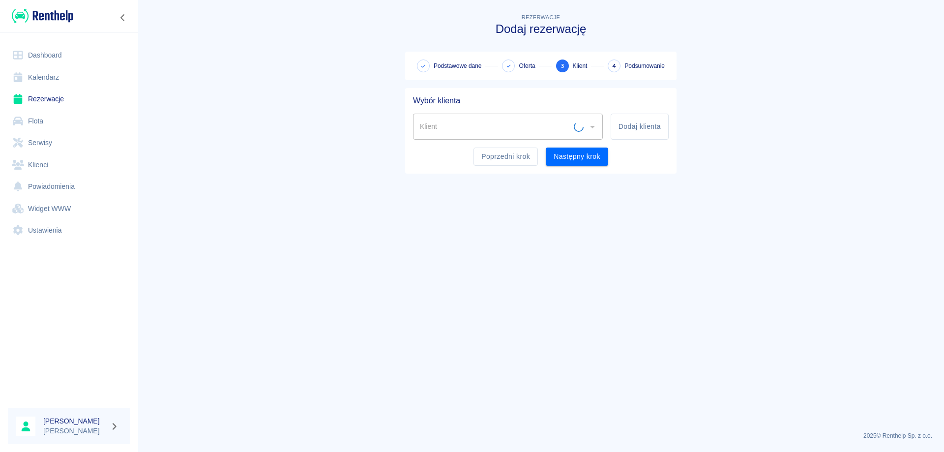
scroll to position [0, 0]
click at [490, 126] on input "Klient" at bounding box center [501, 126] width 166 height 17
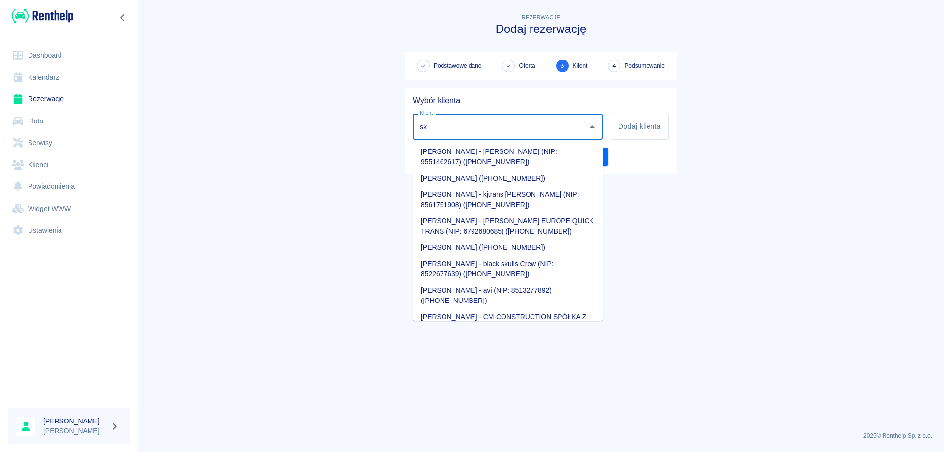
type input "s"
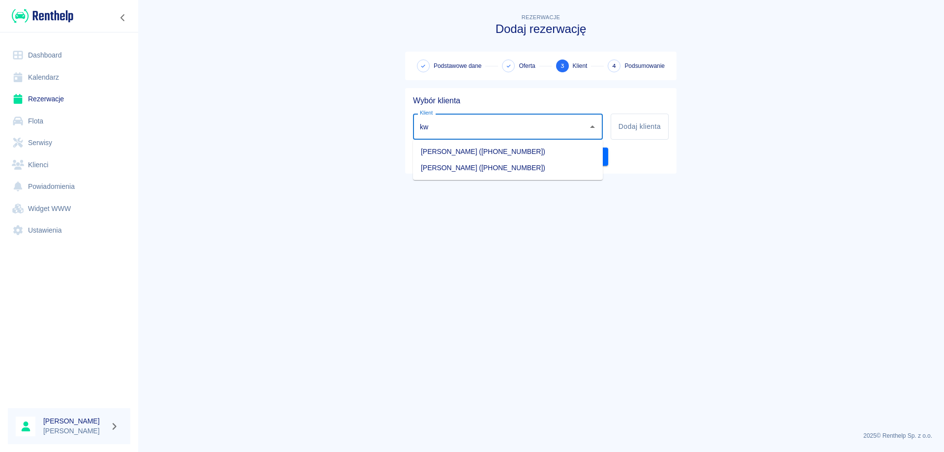
type input "k"
click at [446, 123] on input "Klient" at bounding box center [501, 126] width 166 height 17
type input "s"
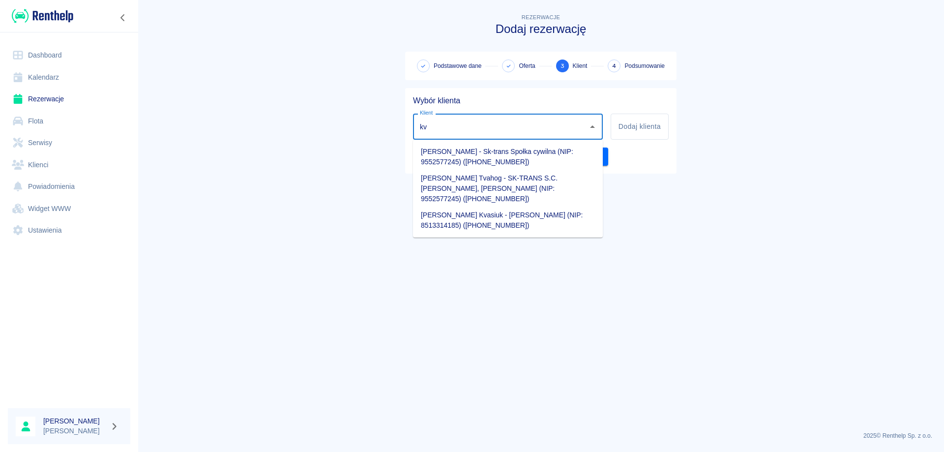
click at [429, 155] on li "[PERSON_NAME] - Sk-trans Społka cywilna (NIP: 9552577245) ([PHONE_NUMBER])" at bounding box center [508, 157] width 190 height 27
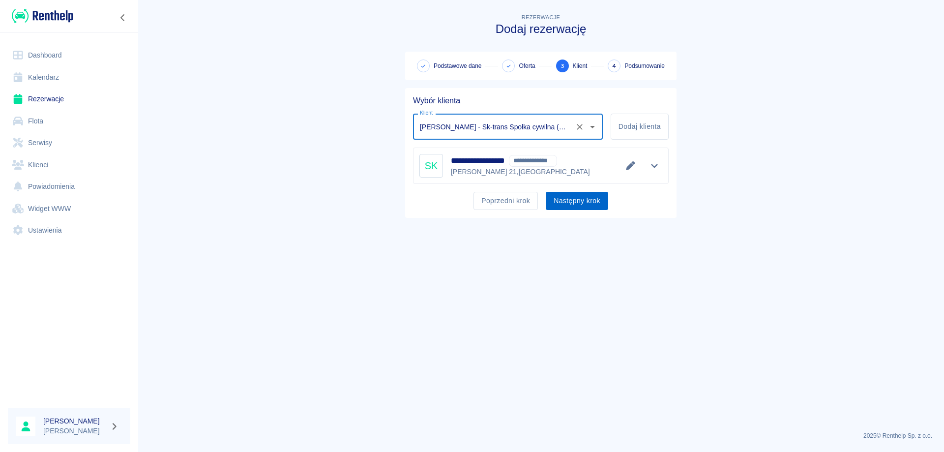
type input "[PERSON_NAME] - Sk-trans Społka cywilna (NIP: 9552577245) ([PHONE_NUMBER])"
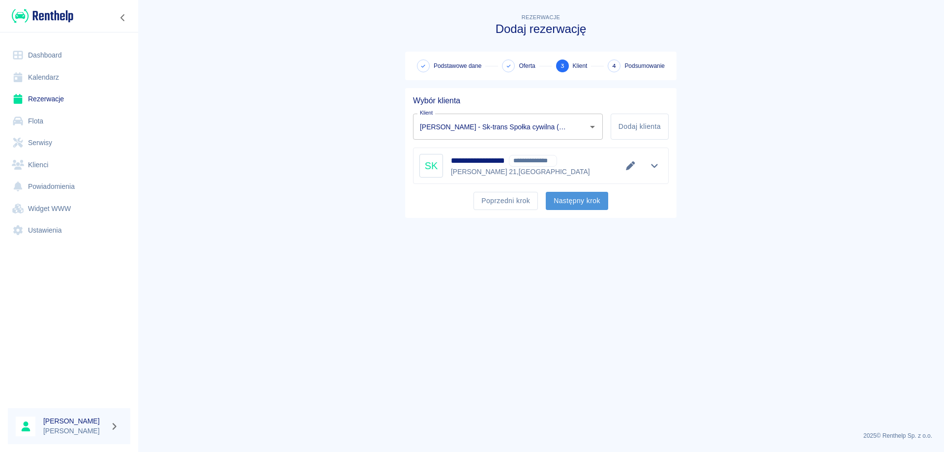
click at [573, 201] on button "Następny krok" at bounding box center [577, 201] width 62 height 18
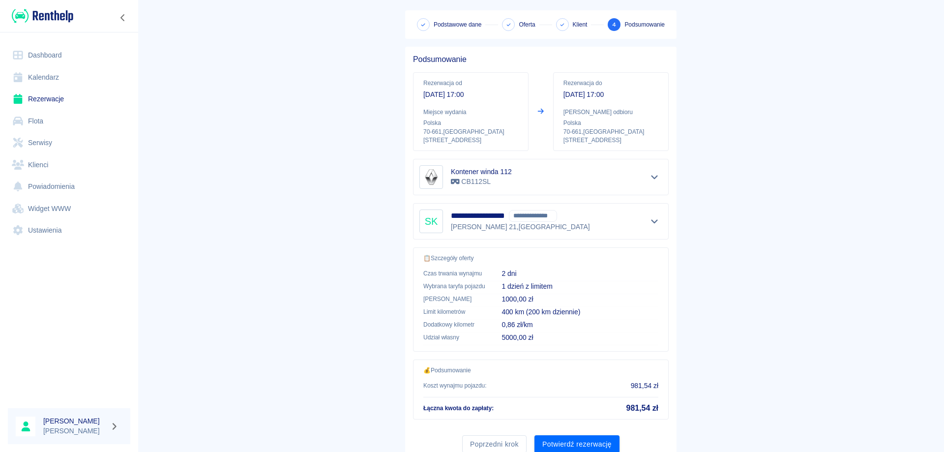
scroll to position [79, 0]
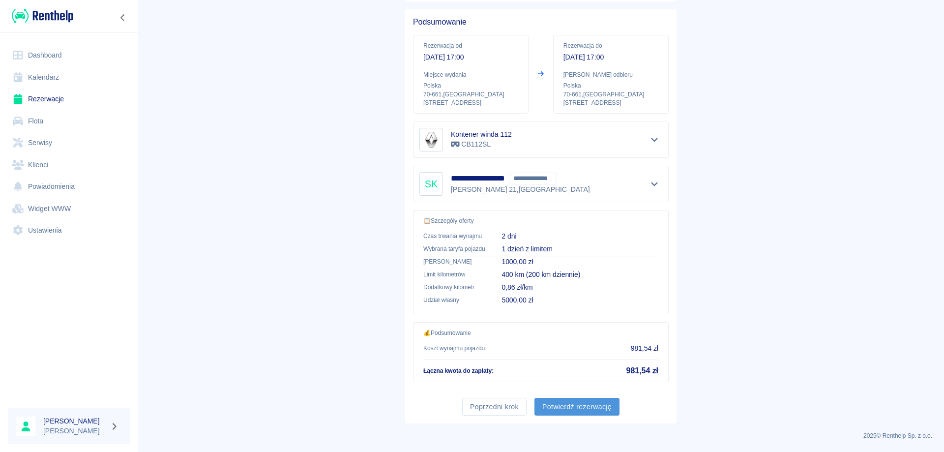
click at [559, 406] on button "Potwierdź rezerwację" at bounding box center [577, 407] width 85 height 18
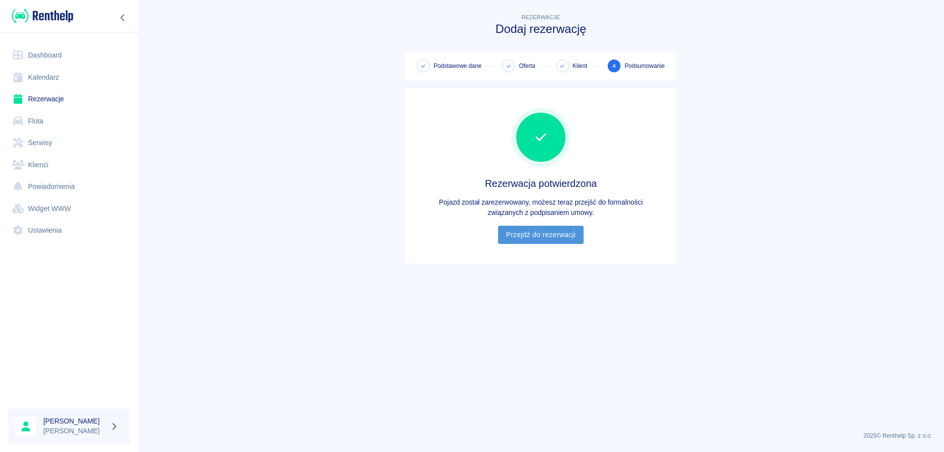
click at [533, 238] on link "Przejdź do rezerwacji" at bounding box center [540, 235] width 85 height 18
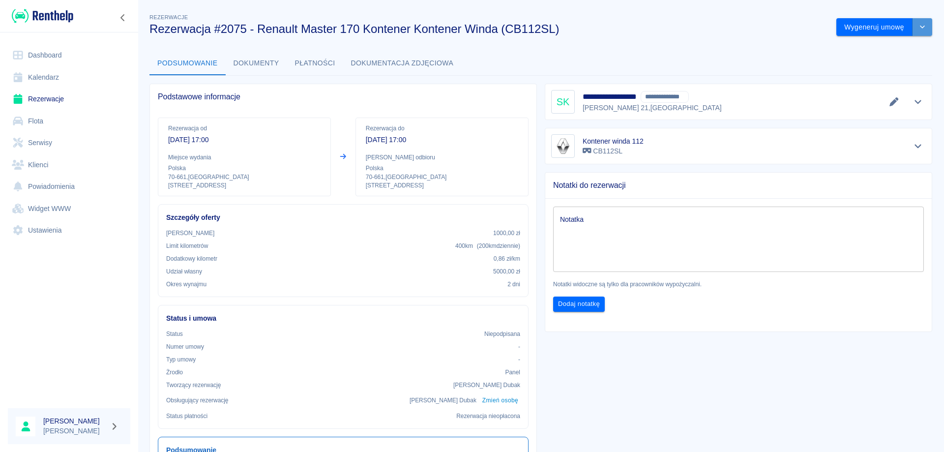
click at [920, 28] on icon "drop-down" at bounding box center [922, 27] width 5 height 3
click at [879, 50] on li "Modyfikuj rezerwację" at bounding box center [878, 48] width 80 height 16
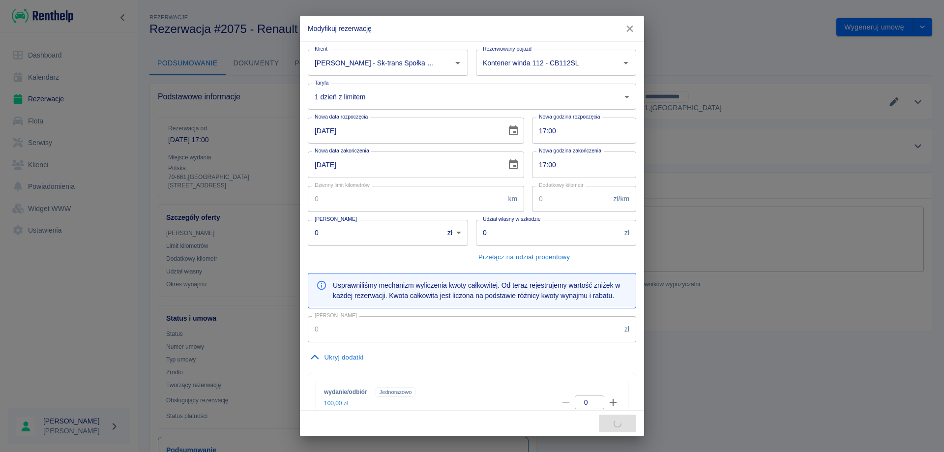
type input "200"
type input "0.86"
type input "1000"
type input "5000"
type input "981.54"
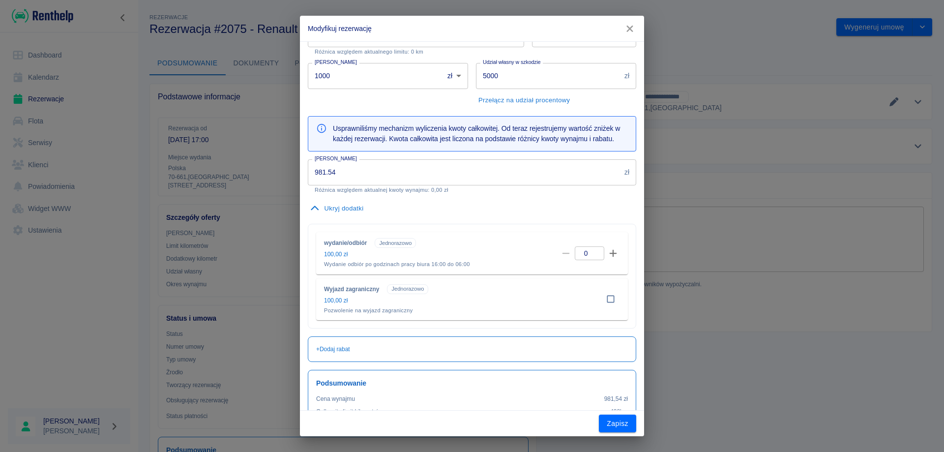
scroll to position [210, 0]
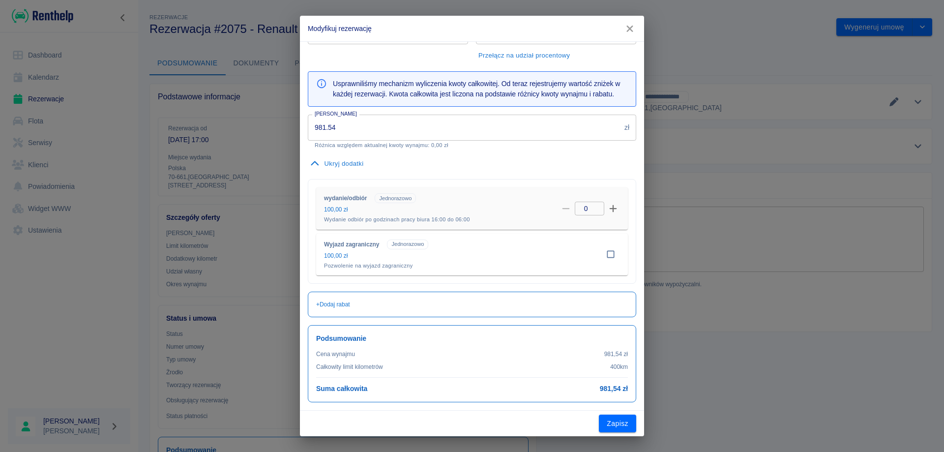
click at [609, 210] on icon "button" at bounding box center [613, 208] width 9 height 9
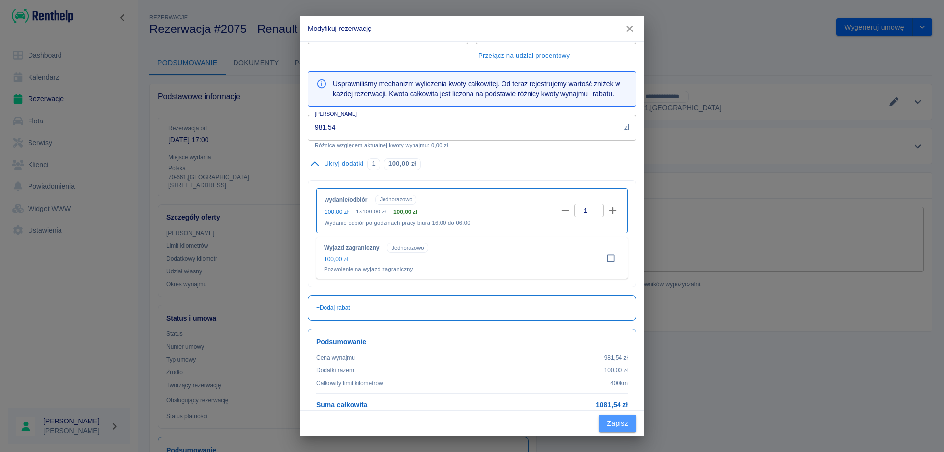
click at [612, 421] on button "Zapisz" at bounding box center [617, 424] width 37 height 18
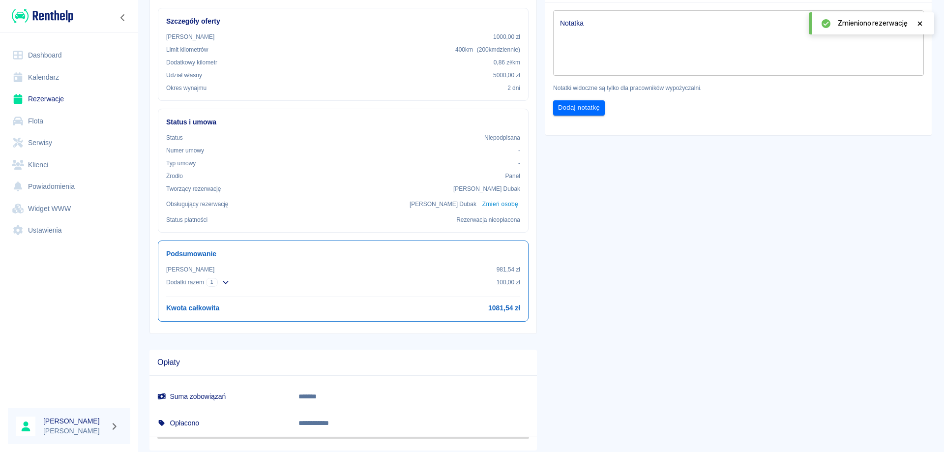
scroll to position [197, 0]
click at [922, 20] on icon at bounding box center [920, 23] width 9 height 7
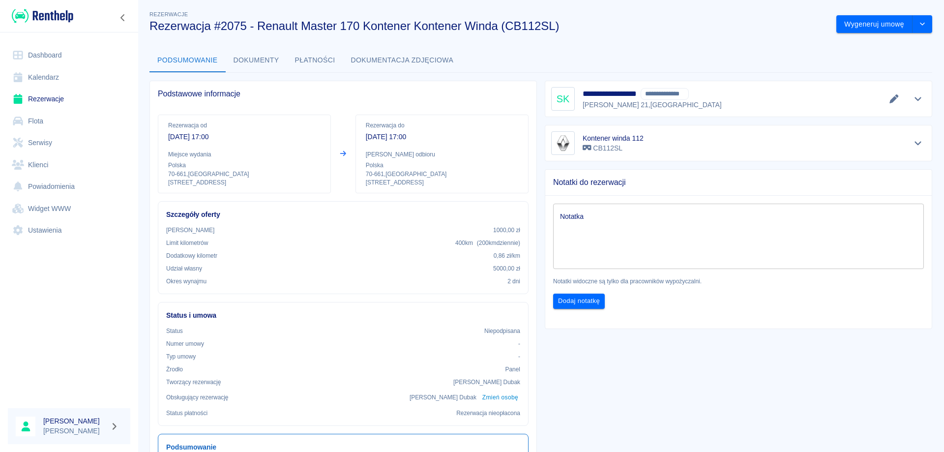
scroll to position [0, 0]
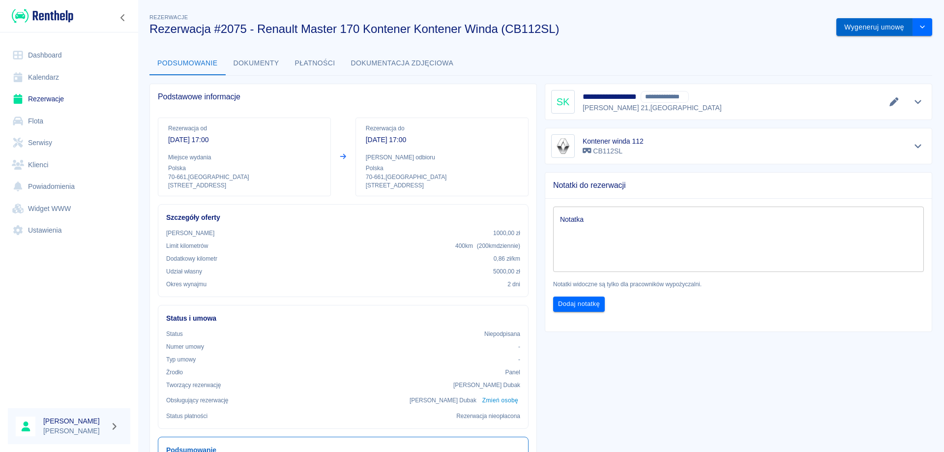
click at [881, 28] on button "Wygeneruj umowę" at bounding box center [875, 27] width 76 height 18
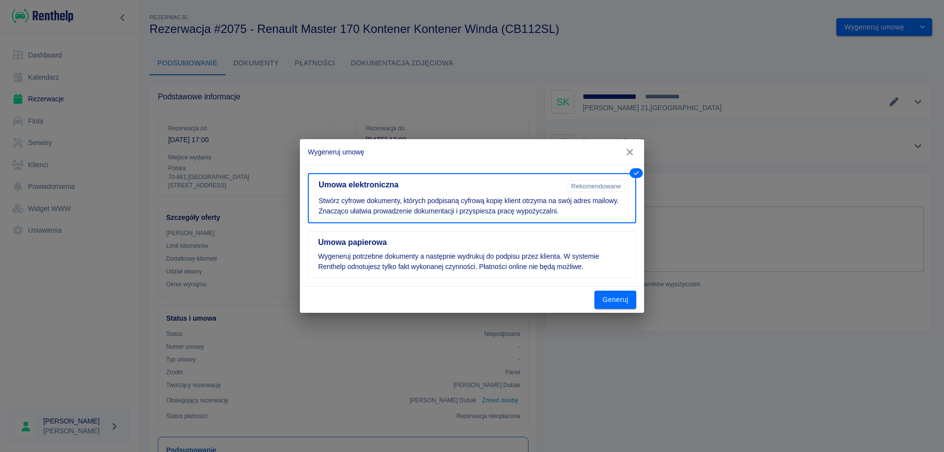
click at [631, 151] on icon "button" at bounding box center [630, 152] width 6 height 6
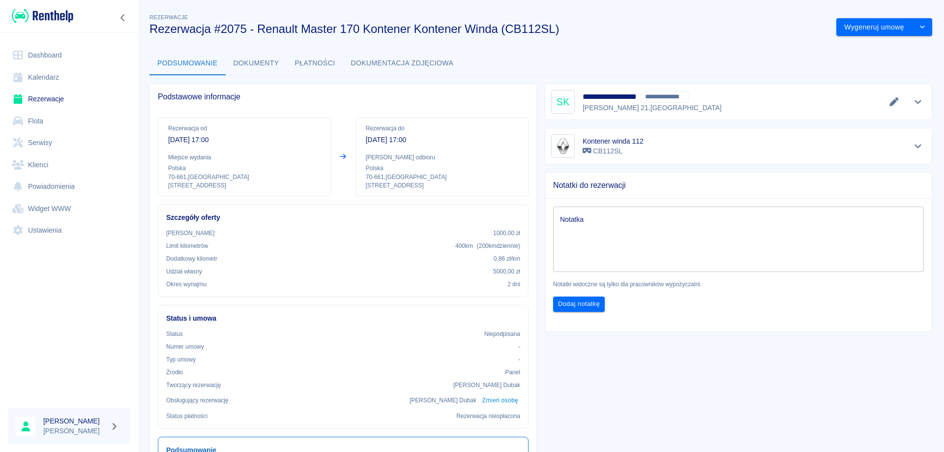
click at [661, 46] on div "**********" at bounding box center [541, 325] width 807 height 643
click at [915, 101] on icon "Pokaż szczegóły" at bounding box center [918, 102] width 7 height 4
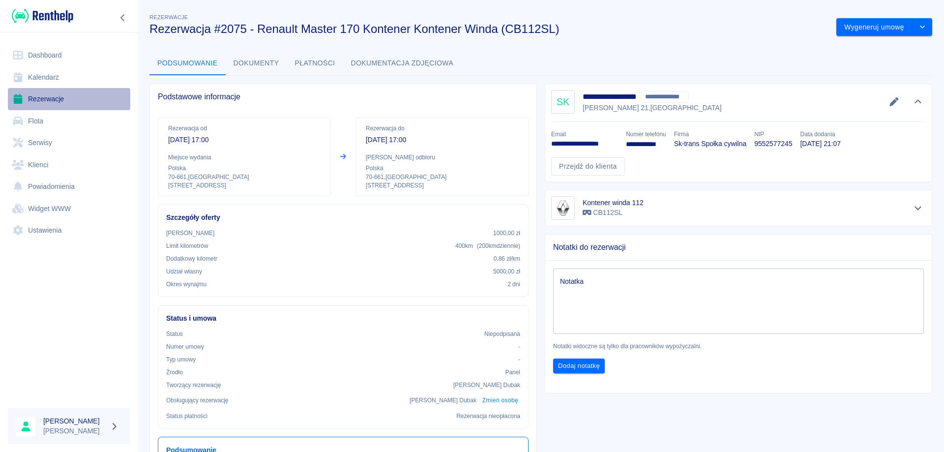
click at [39, 102] on link "Rezerwacje" at bounding box center [69, 99] width 122 height 22
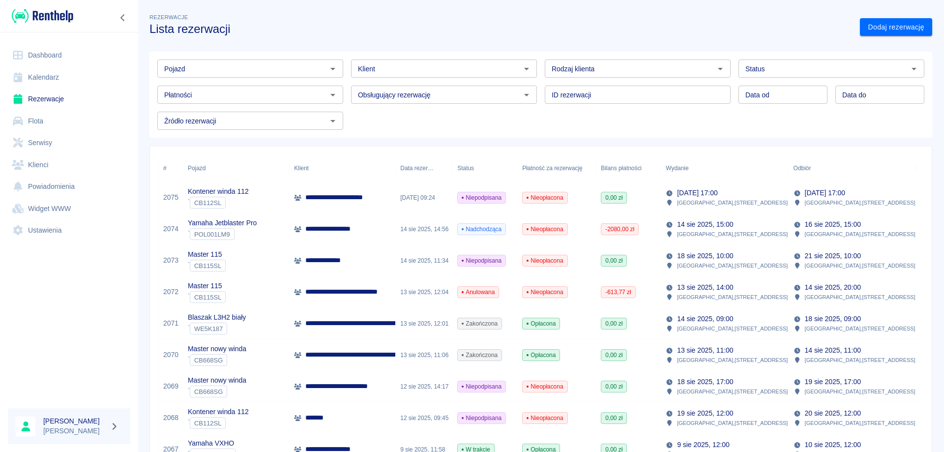
click at [383, 318] on p "**********" at bounding box center [403, 323] width 197 height 10
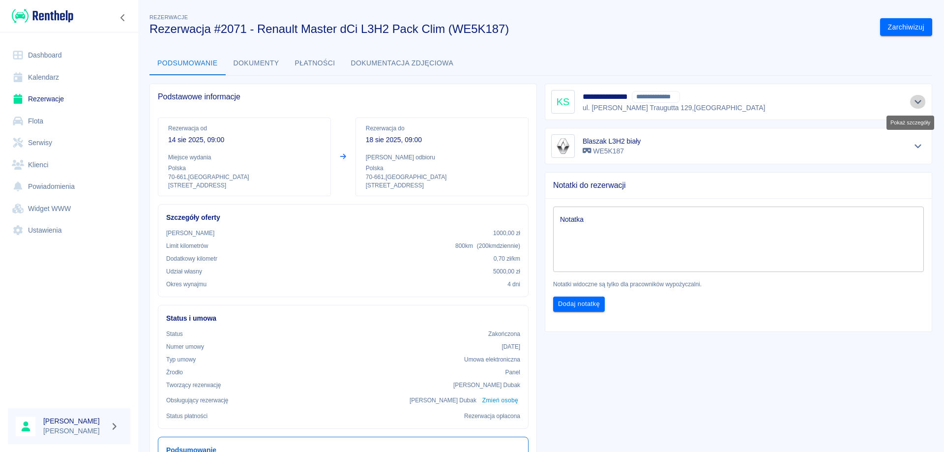
click at [913, 99] on icon "Pokaż szczegóły" at bounding box center [918, 101] width 11 height 9
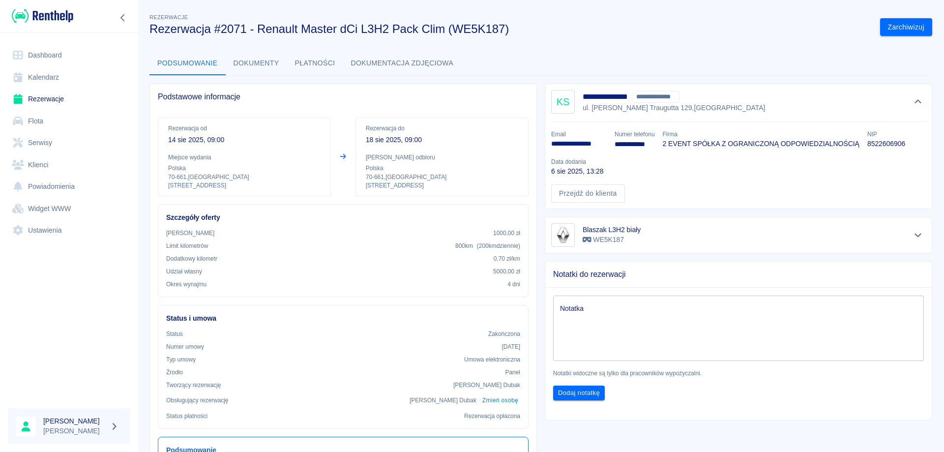
click at [580, 144] on p "**********" at bounding box center [579, 144] width 56 height 10
copy p "**********"
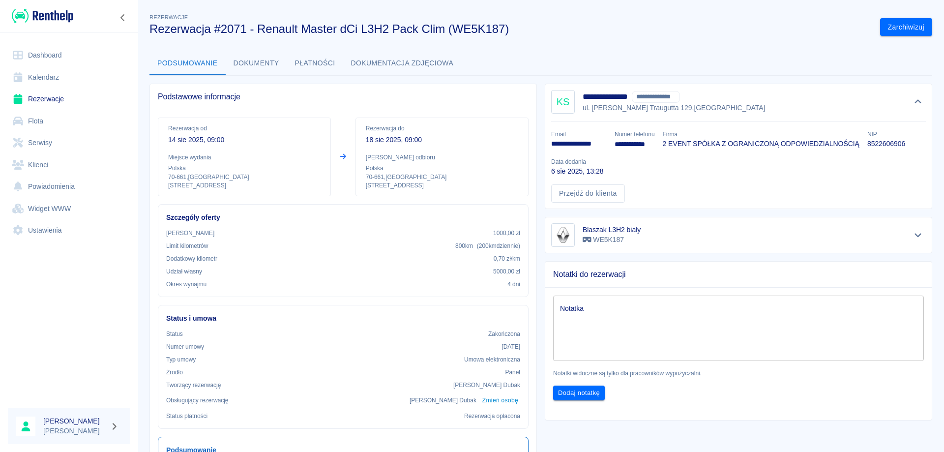
click at [890, 141] on p "8522606906" at bounding box center [887, 144] width 38 height 10
click at [890, 142] on p "8522606906" at bounding box center [887, 144] width 38 height 10
copy p "8522606906"
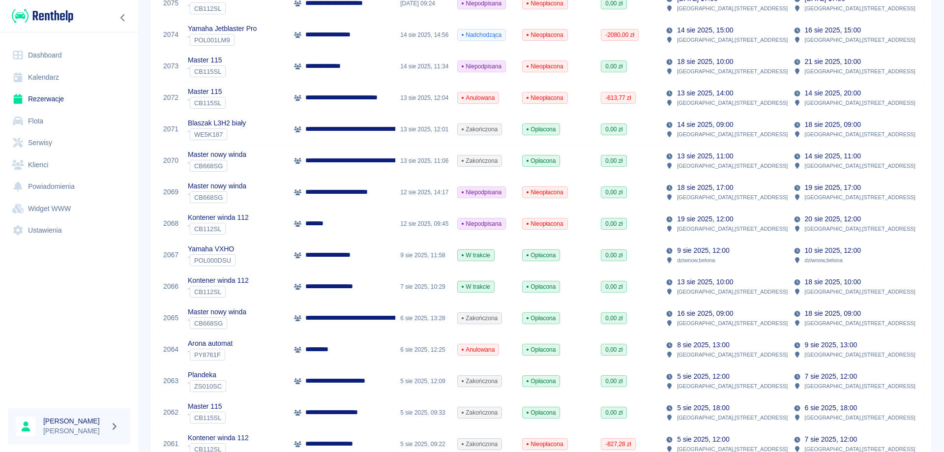
scroll to position [197, 0]
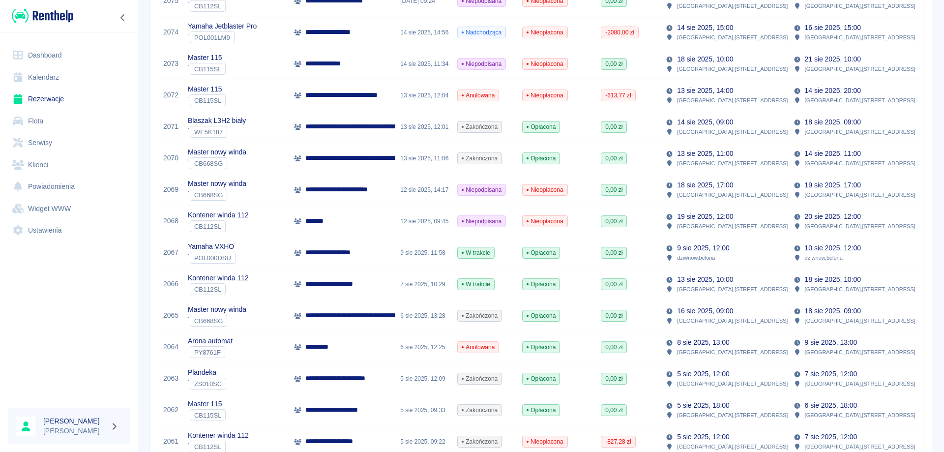
click at [361, 312] on p "**********" at bounding box center [403, 315] width 197 height 10
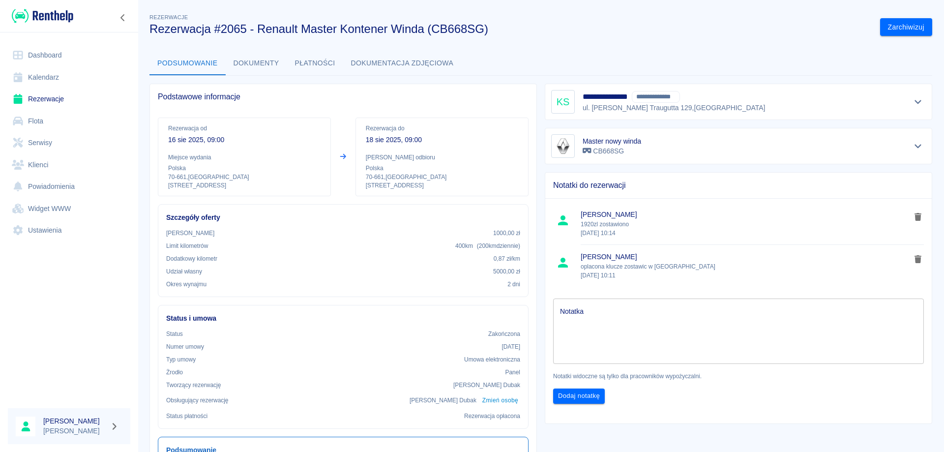
click at [39, 98] on link "Rezerwacje" at bounding box center [69, 99] width 122 height 22
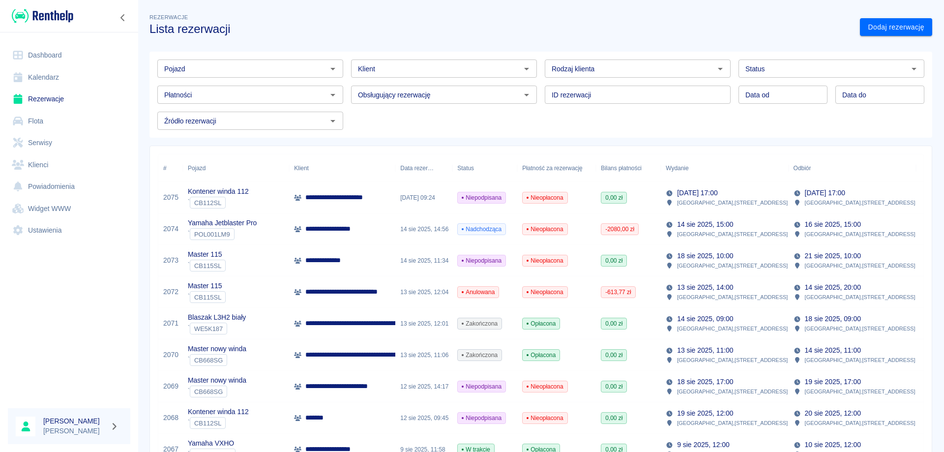
click at [325, 325] on p "**********" at bounding box center [403, 323] width 197 height 10
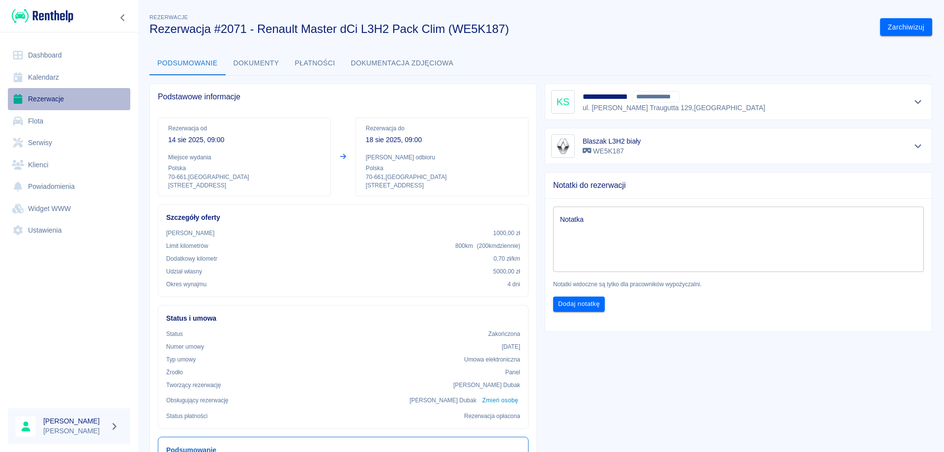
click at [43, 94] on link "Rezerwacje" at bounding box center [69, 99] width 122 height 22
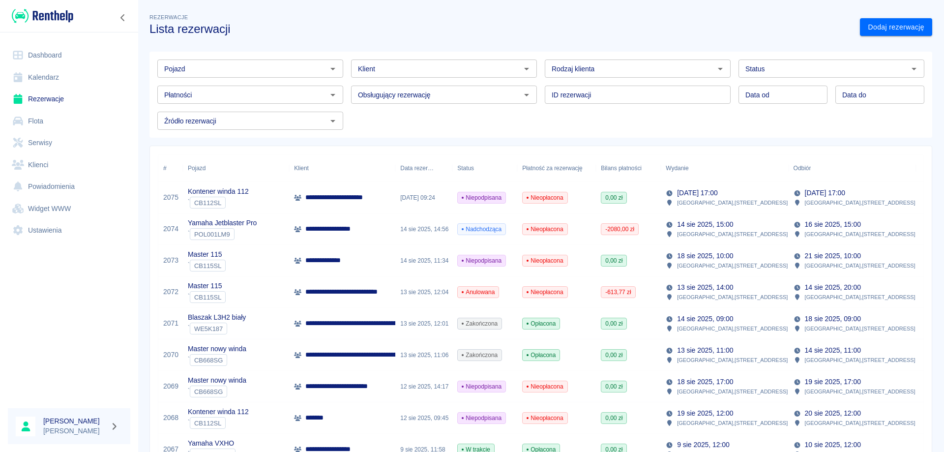
click at [836, 254] on p "[DATE] 10:00" at bounding box center [833, 256] width 56 height 10
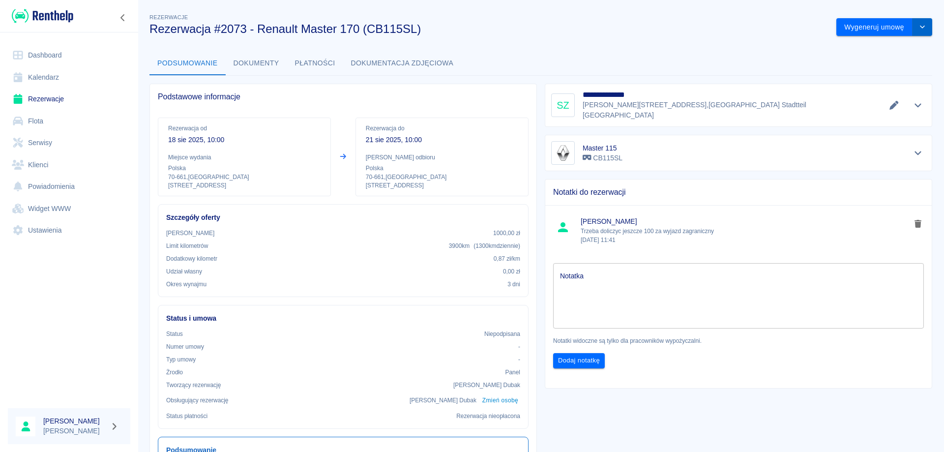
click at [919, 26] on icon "drop-down" at bounding box center [923, 27] width 8 height 6
click at [42, 97] on link "Rezerwacje" at bounding box center [69, 99] width 122 height 22
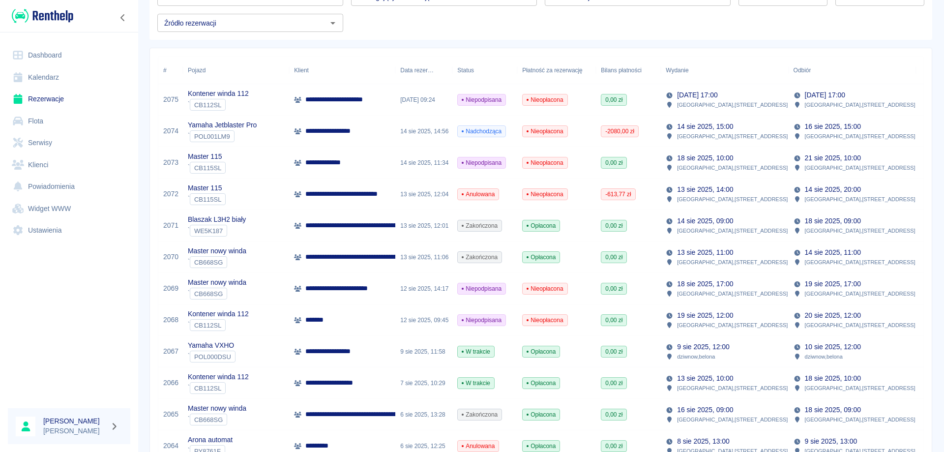
scroll to position [98, 0]
click at [338, 164] on p "**********" at bounding box center [327, 162] width 45 height 10
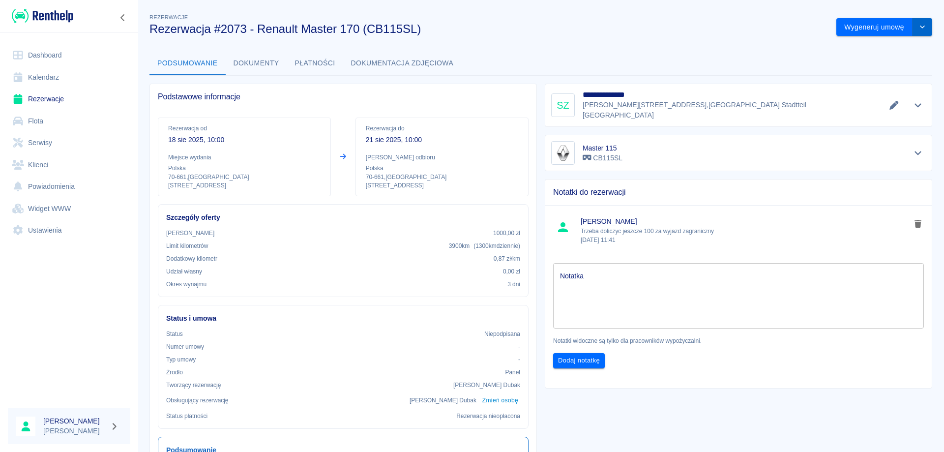
click at [919, 30] on icon "drop-down" at bounding box center [923, 27] width 8 height 6
click at [891, 48] on li "Modyfikuj rezerwację" at bounding box center [878, 48] width 80 height 16
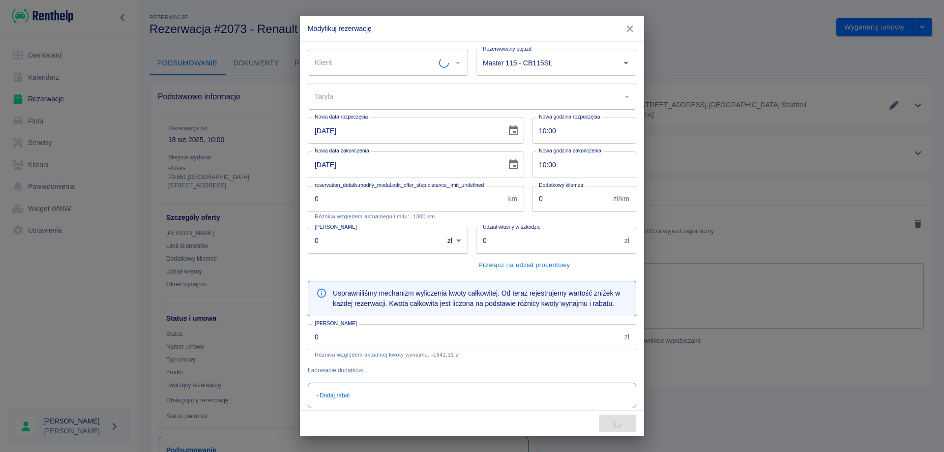
type input "Master 115 - CB115SL"
type input "c2b10f8b-a93f-4d14-8cbf-b92a84c748d4"
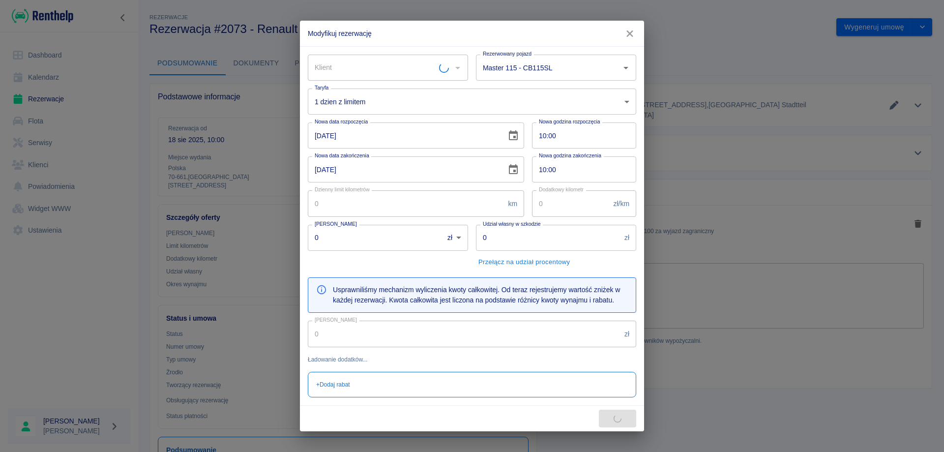
type input "Slava Zytlenok"
type input "200"
type input "0.87"
type input "1000"
type input "1472.31"
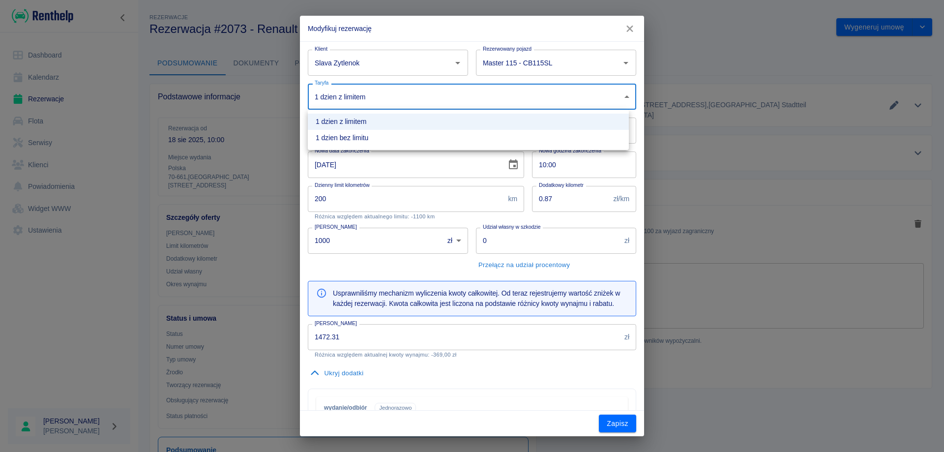
click at [392, 101] on body "Używamy plików Cookies, by zapewnić Ci najlepsze możliwe doświadczenie. Aby dow…" at bounding box center [472, 226] width 944 height 452
click at [357, 136] on li "1 dzien bez limitu" at bounding box center [468, 138] width 321 height 16
type input "4732b397-8444-4935-ace6-6f0cd43707fb"
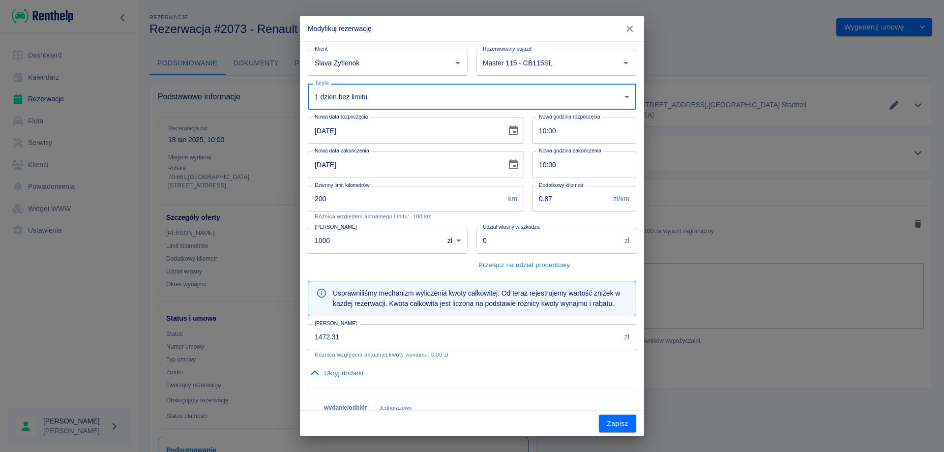
type input "1200"
type input "1841.31"
click at [631, 21] on button "button" at bounding box center [630, 29] width 21 height 18
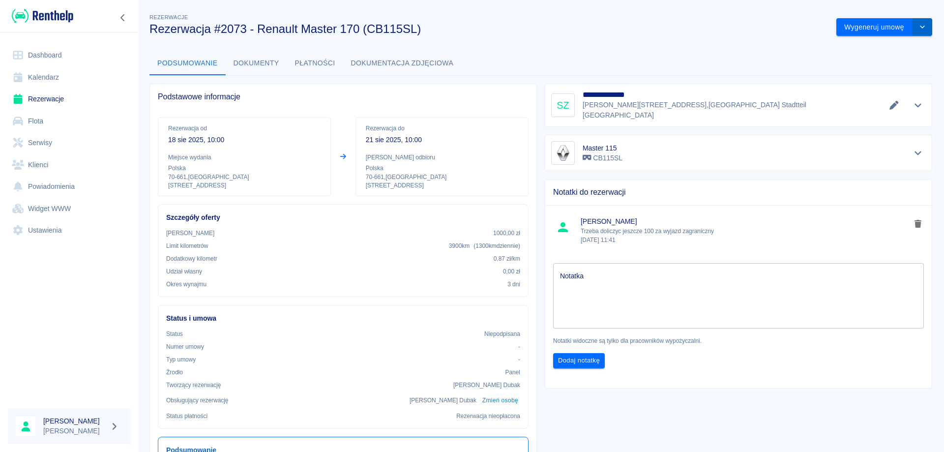
click at [917, 31] on button "drop-down" at bounding box center [923, 27] width 20 height 18
click at [870, 79] on li "Anuluj rezerwację" at bounding box center [878, 80] width 80 height 16
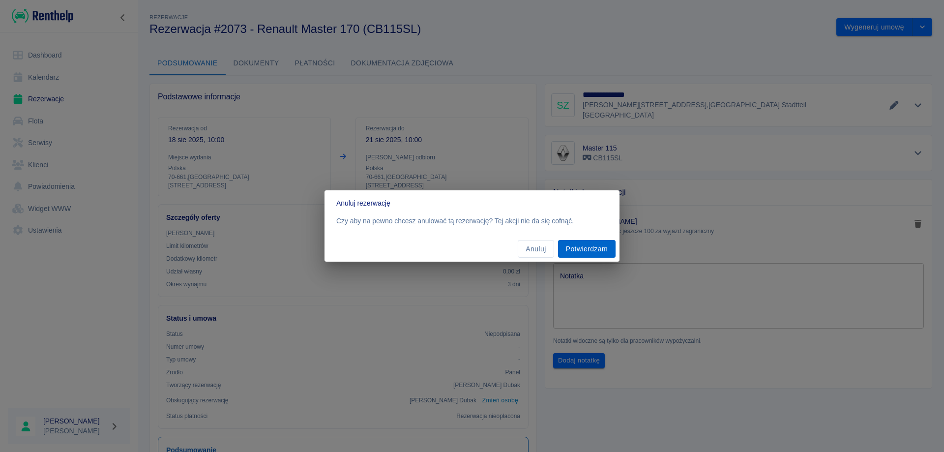
click at [594, 254] on button "Potwierdzam" at bounding box center [587, 249] width 58 height 18
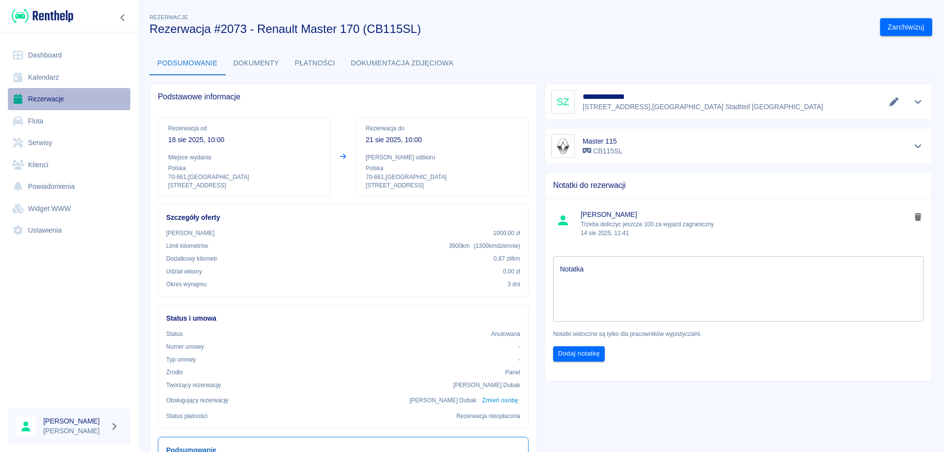
click at [40, 100] on link "Rezerwacje" at bounding box center [69, 99] width 122 height 22
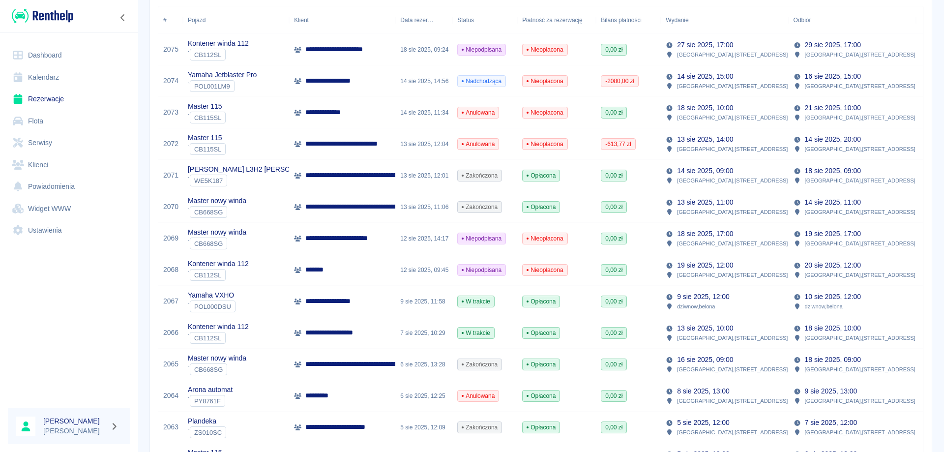
scroll to position [148, 0]
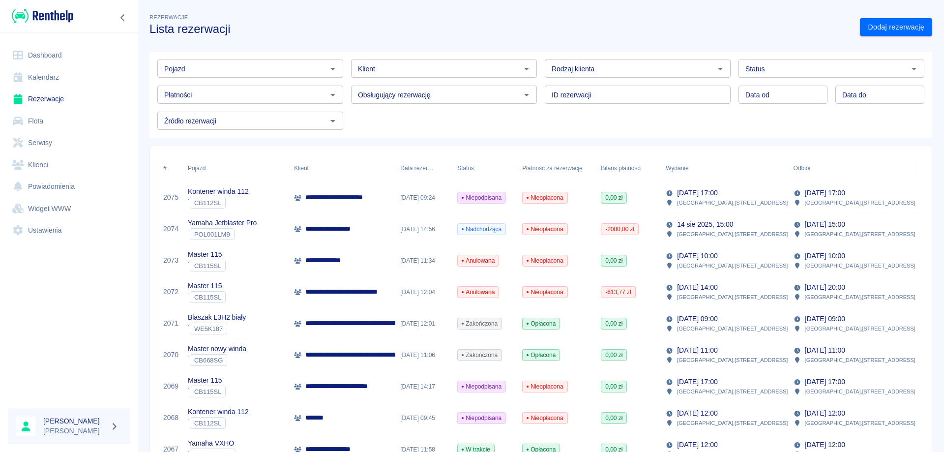
click at [336, 261] on p "**********" at bounding box center [327, 260] width 45 height 10
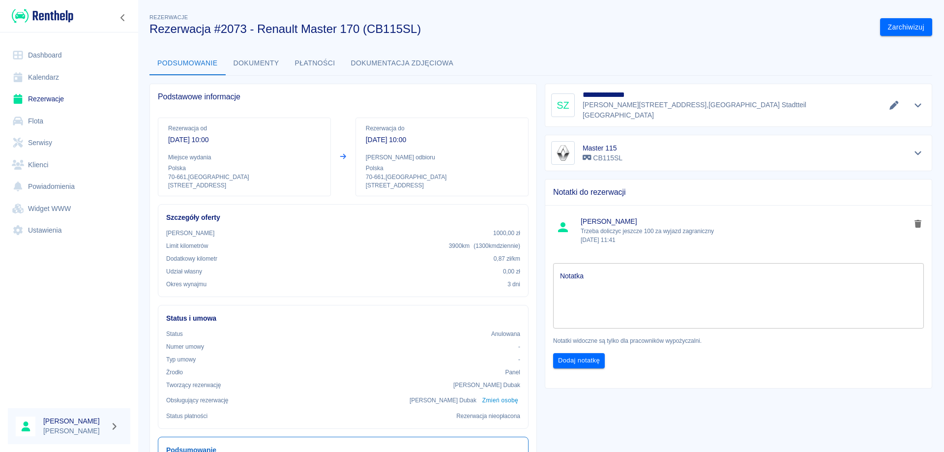
click at [31, 95] on link "Rezerwacje" at bounding box center [69, 99] width 122 height 22
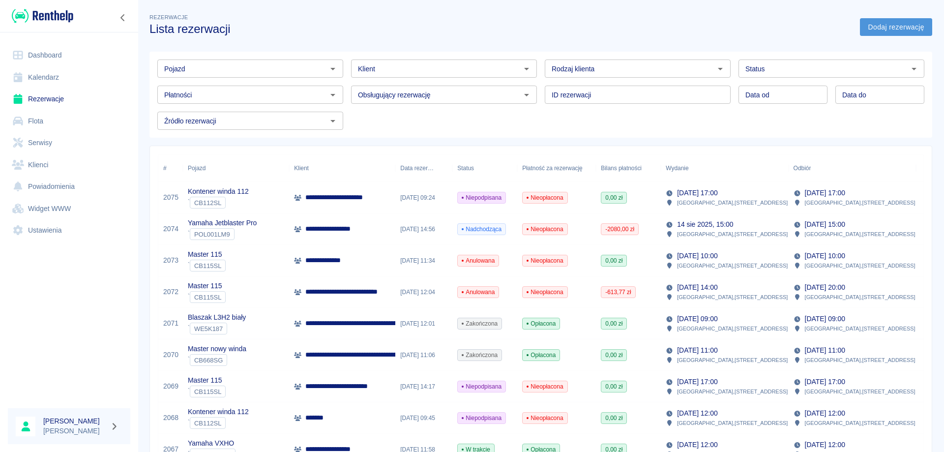
click at [899, 26] on link "Dodaj rezerwację" at bounding box center [896, 27] width 72 height 18
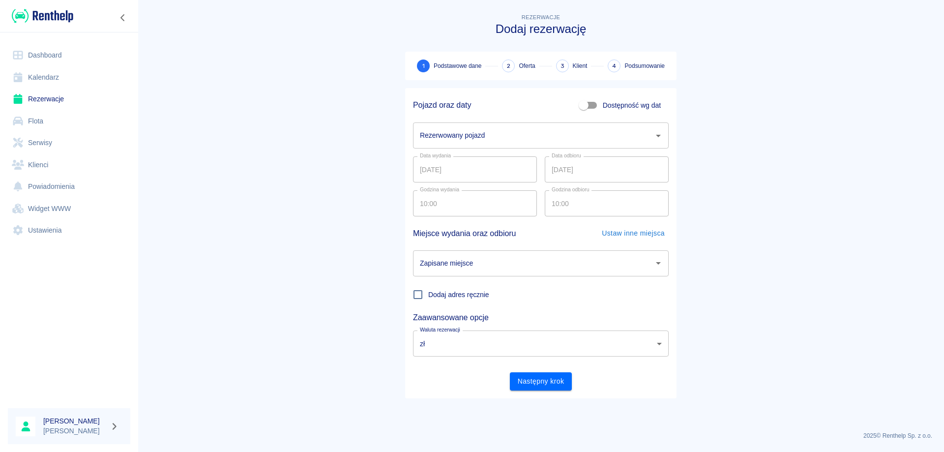
click at [447, 142] on input "Rezerwowany pojazd" at bounding box center [534, 135] width 232 height 17
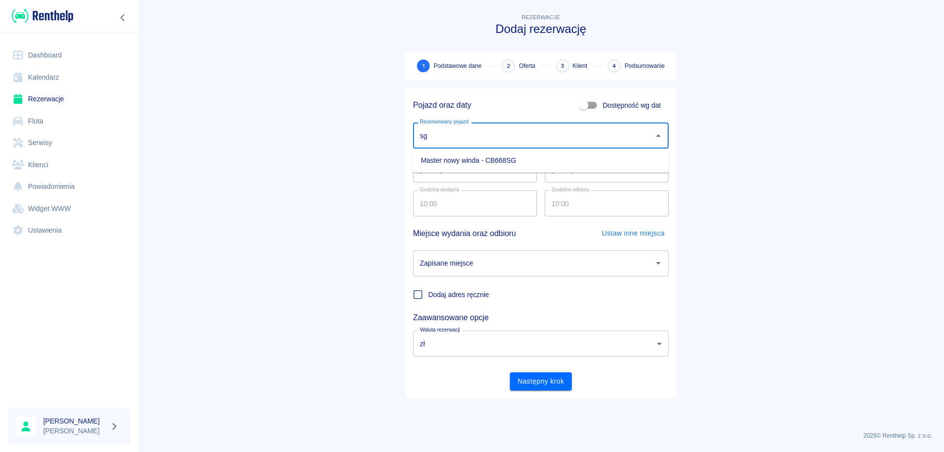
click at [448, 160] on li "Master nowy winda - CB668SG" at bounding box center [541, 160] width 256 height 16
type input "Master nowy winda - CB668SG"
click at [559, 171] on input "[DATE]" at bounding box center [607, 169] width 124 height 26
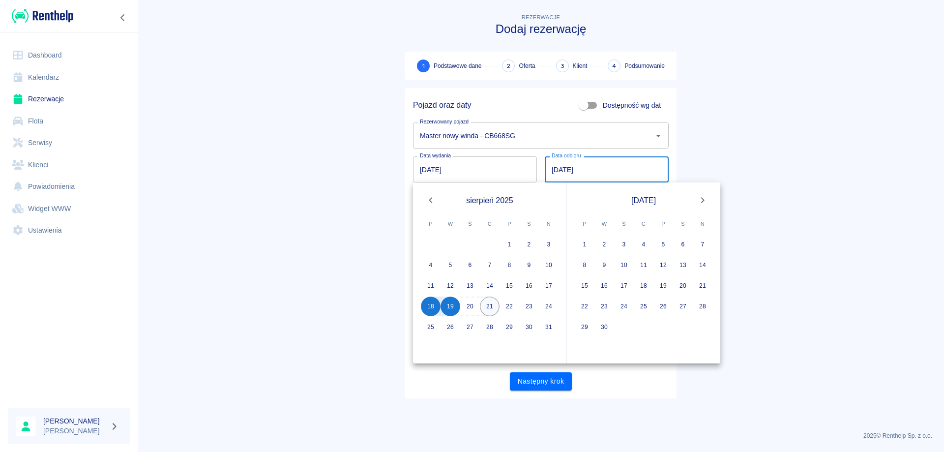
click at [493, 306] on button "21" at bounding box center [490, 307] width 20 height 20
type input "[DATE]"
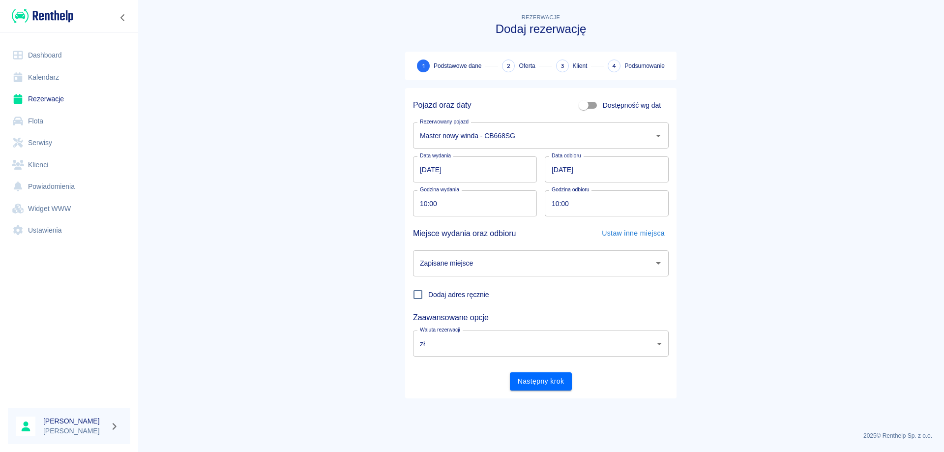
click at [507, 268] on input "Zapisane miejsce" at bounding box center [534, 263] width 232 height 17
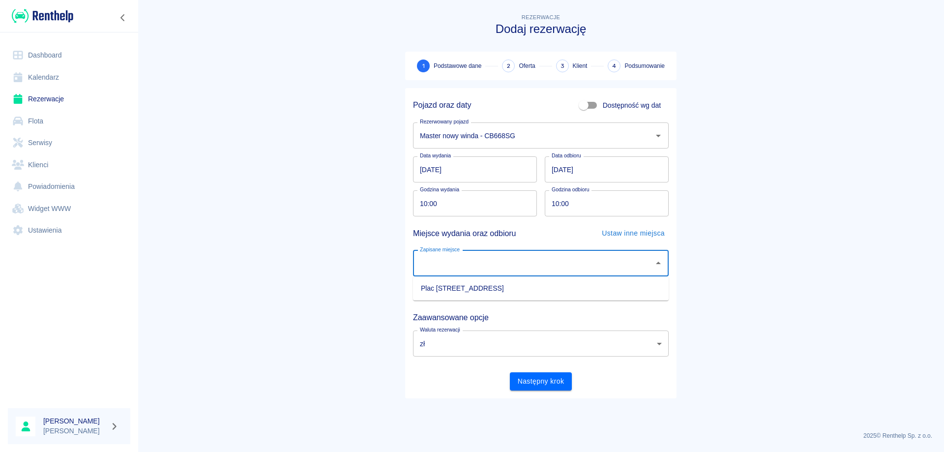
click at [466, 285] on li "Plac [STREET_ADDRESS]" at bounding box center [541, 288] width 256 height 16
type input "Plac [STREET_ADDRESS]"
click at [529, 383] on button "Następny krok" at bounding box center [541, 381] width 62 height 18
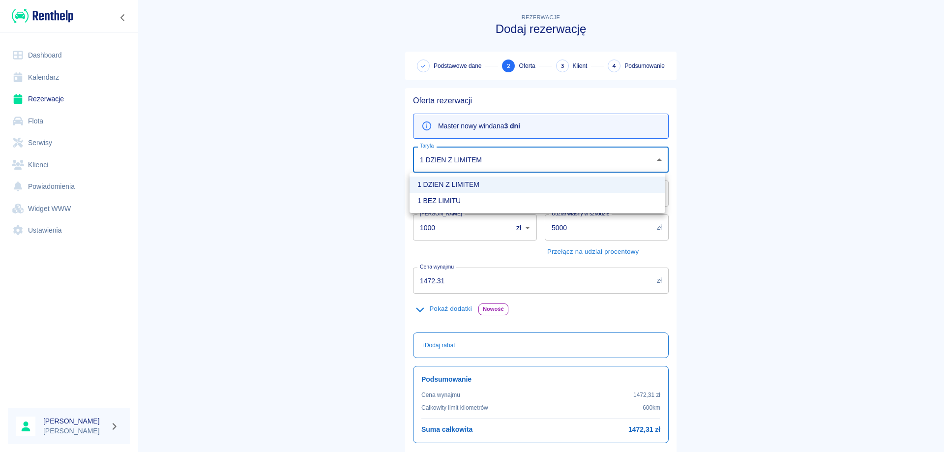
click at [497, 161] on body "Używamy plików Cookies, by zapewnić Ci najlepsze możliwe doświadczenie. Aby dow…" at bounding box center [472, 226] width 944 height 452
click at [453, 206] on li "1 BEZ LIMITU" at bounding box center [538, 201] width 256 height 16
type input "f10d57c9-068d-4f9f-b3d8-dd66a990701e"
type input "1200"
type input "0.87"
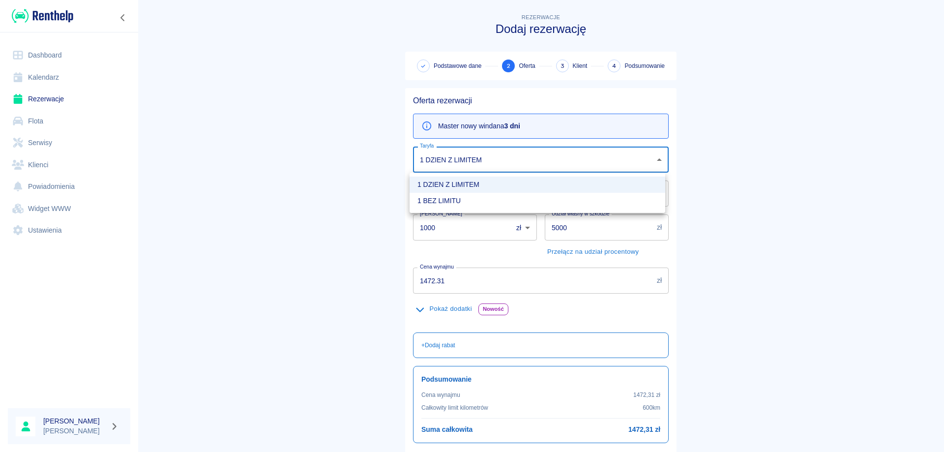
type input "1841.31"
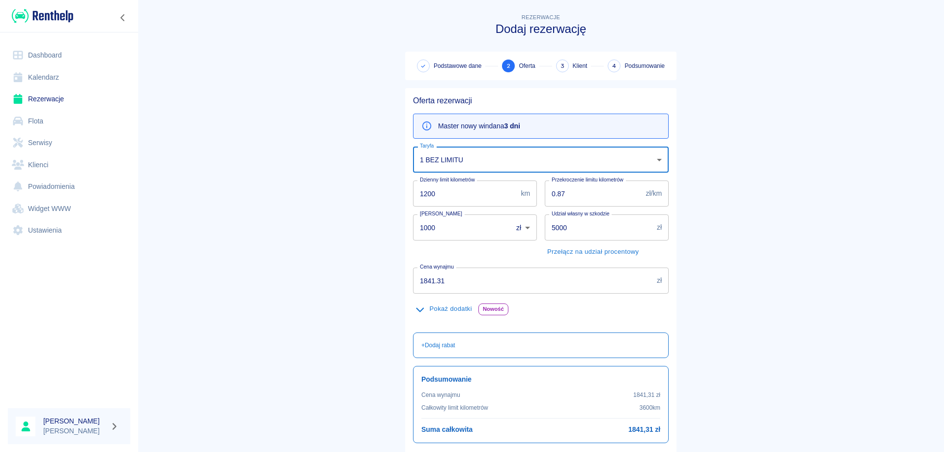
click at [493, 309] on span "Nowość" at bounding box center [493, 309] width 29 height 10
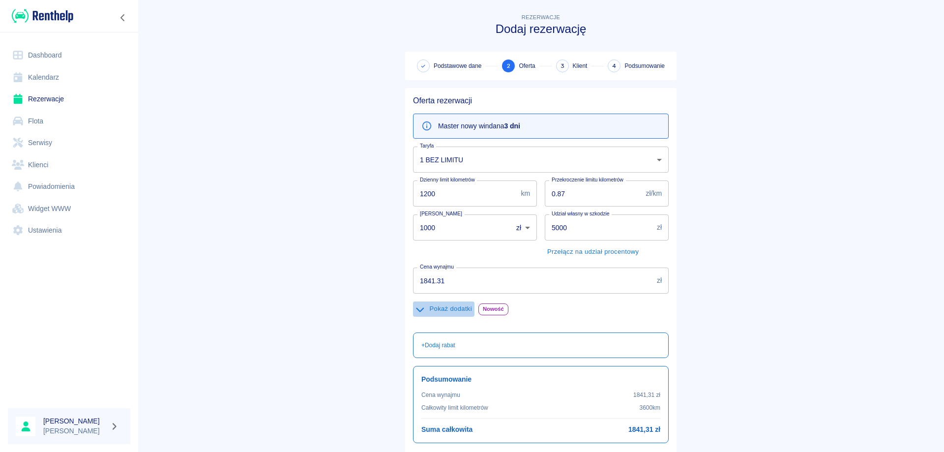
click at [440, 312] on button "Pokaż dodatki" at bounding box center [443, 308] width 61 height 15
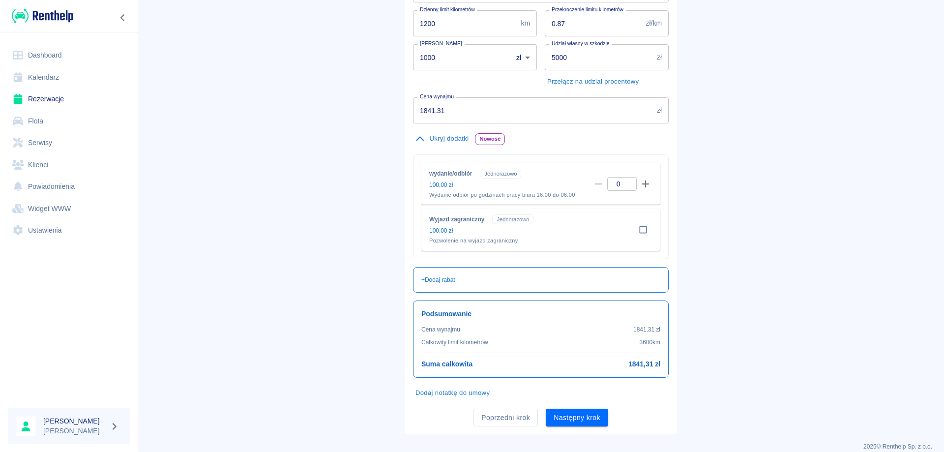
scroll to position [181, 0]
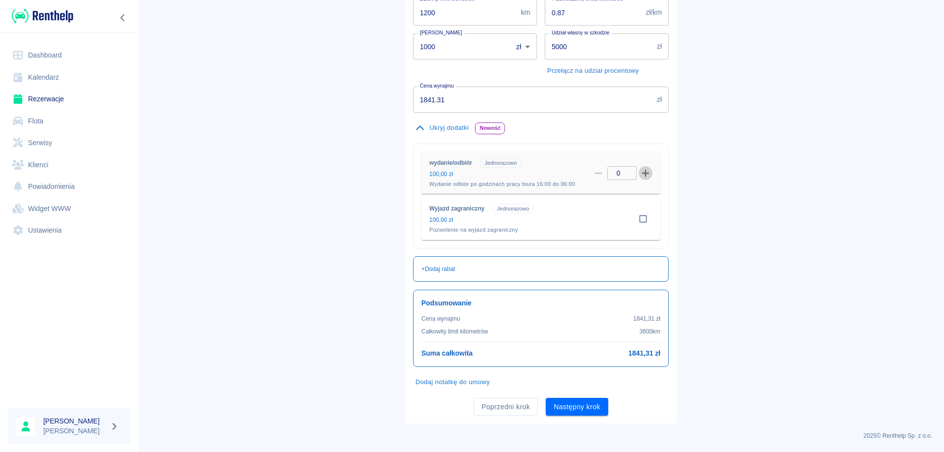
click at [645, 170] on icon "button" at bounding box center [645, 173] width 9 height 9
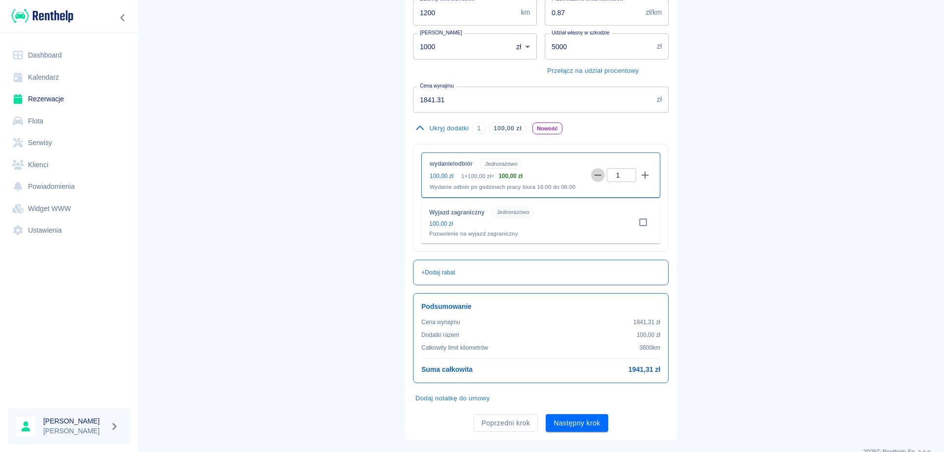
click at [598, 173] on icon "button" at bounding box center [598, 175] width 9 height 9
type input "0"
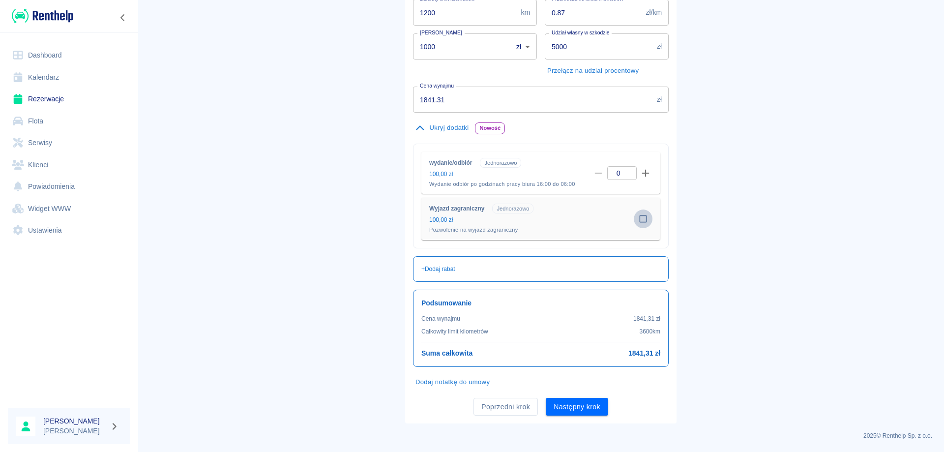
click at [638, 218] on input "checkbox" at bounding box center [643, 219] width 19 height 19
checkbox input "true"
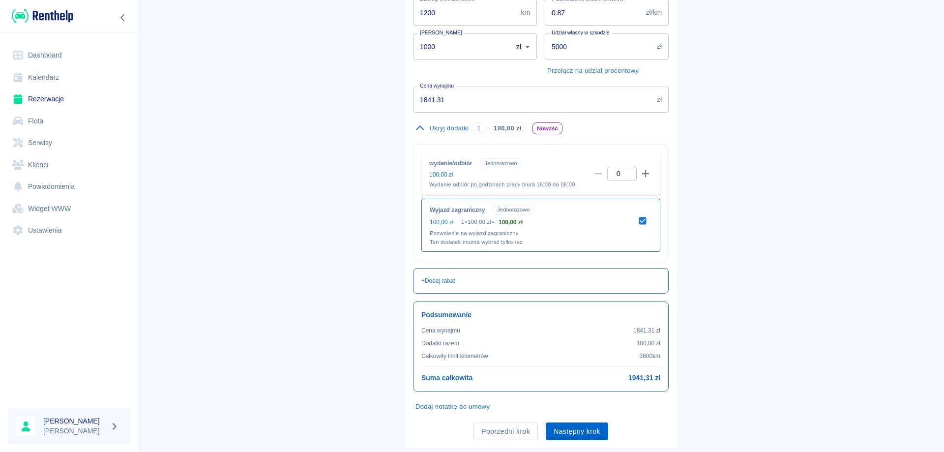
click at [580, 434] on button "Następny krok" at bounding box center [577, 431] width 62 height 18
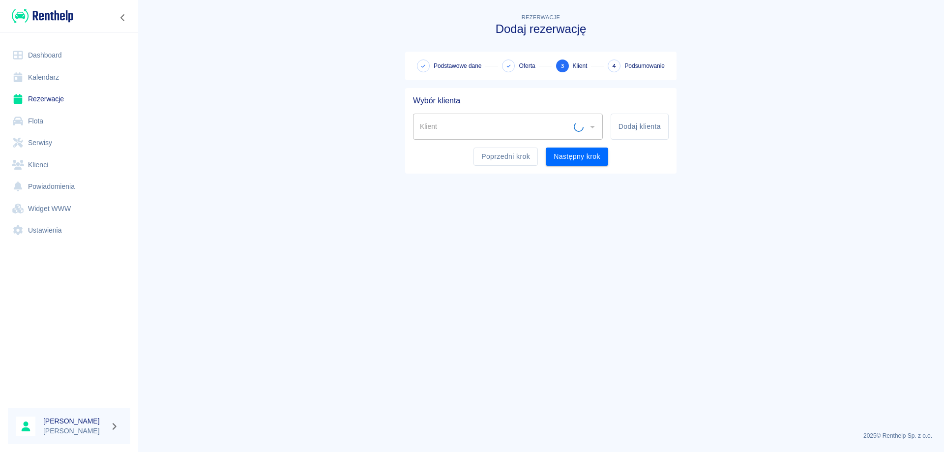
scroll to position [0, 0]
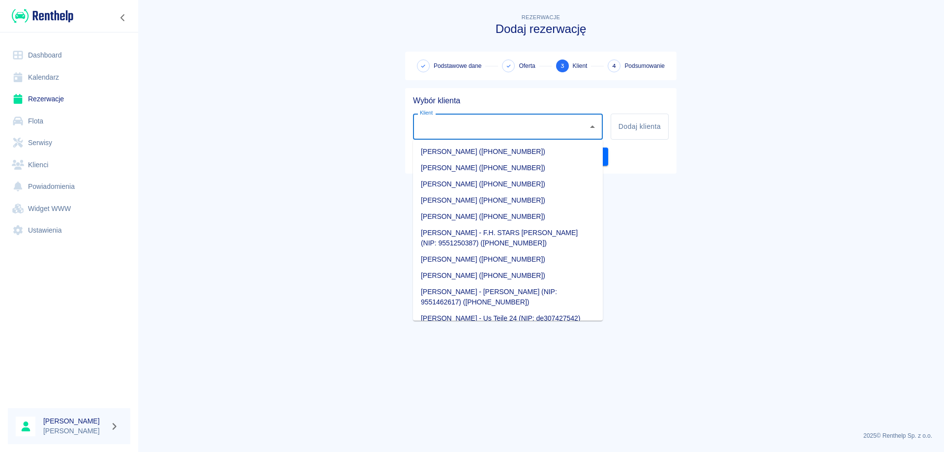
click at [538, 134] on input "Klient" at bounding box center [501, 126] width 166 height 17
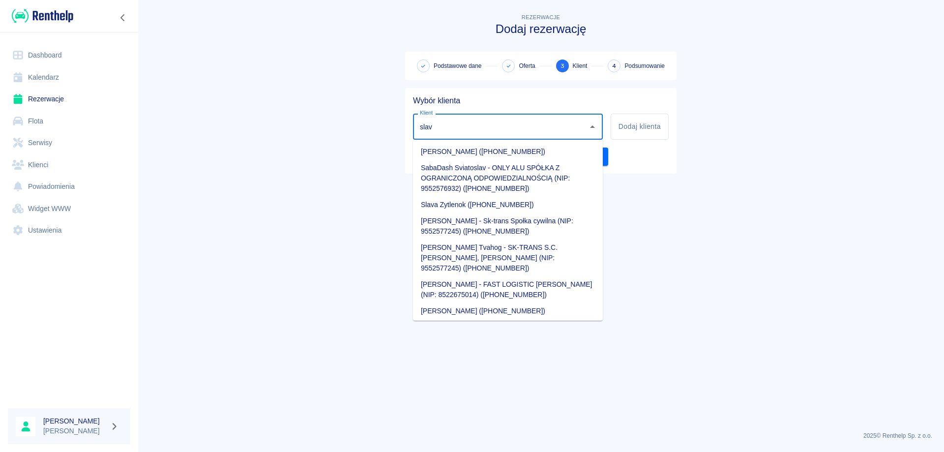
click at [463, 205] on li "Slava Zytlenok ([PHONE_NUMBER])" at bounding box center [508, 205] width 190 height 16
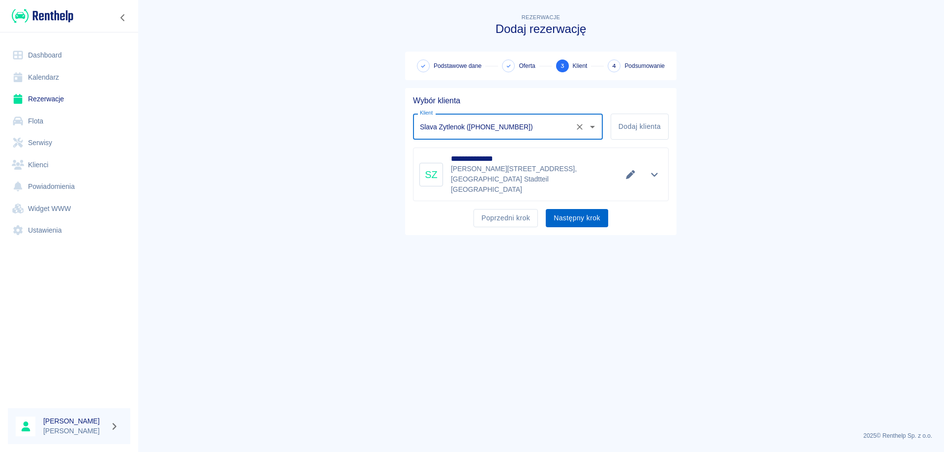
type input "Slava Zytlenok ([PHONE_NUMBER])"
click at [572, 209] on button "Następny krok" at bounding box center [577, 218] width 62 height 18
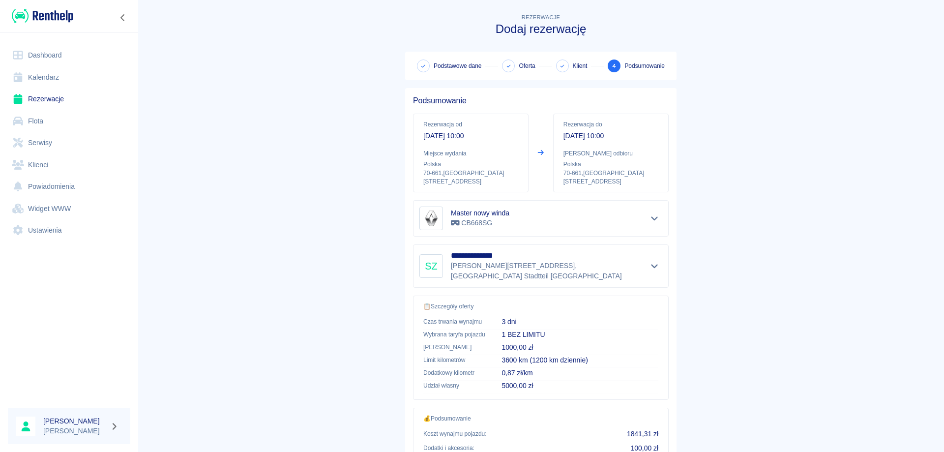
scroll to position [93, 0]
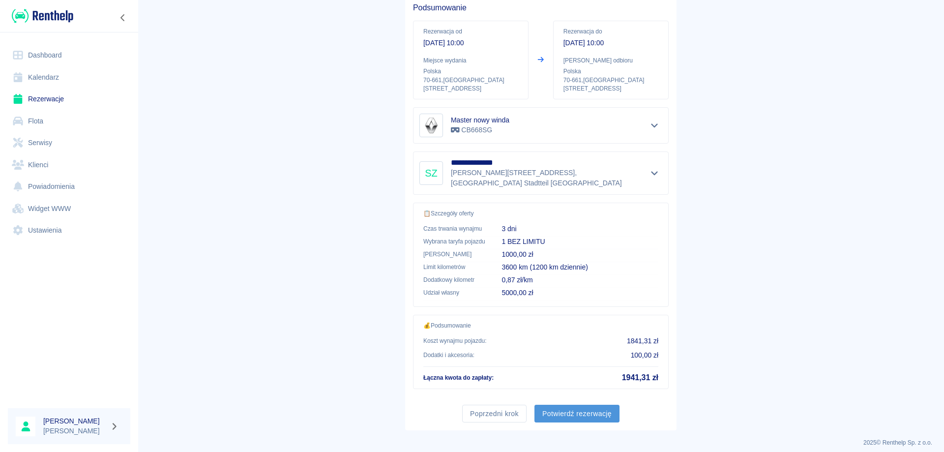
click at [581, 406] on button "Potwierdź rezerwację" at bounding box center [577, 414] width 85 height 18
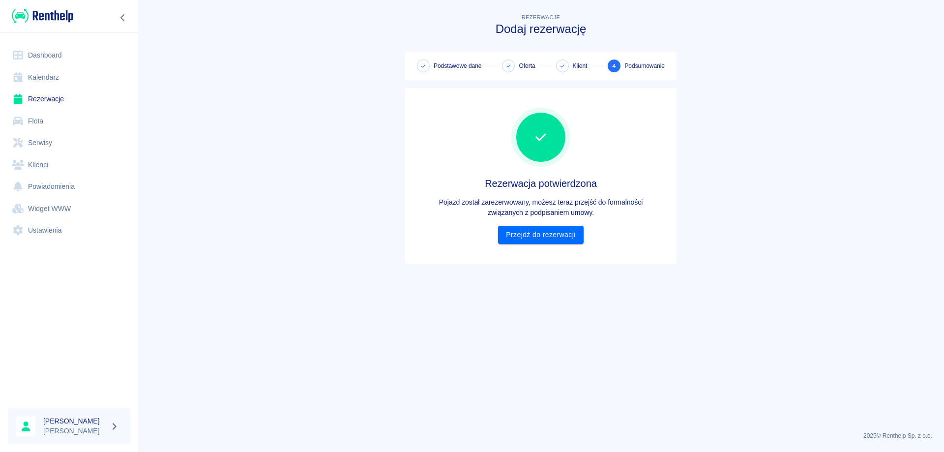
scroll to position [0, 0]
click at [525, 234] on link "Przejdź do rezerwacji" at bounding box center [540, 235] width 85 height 18
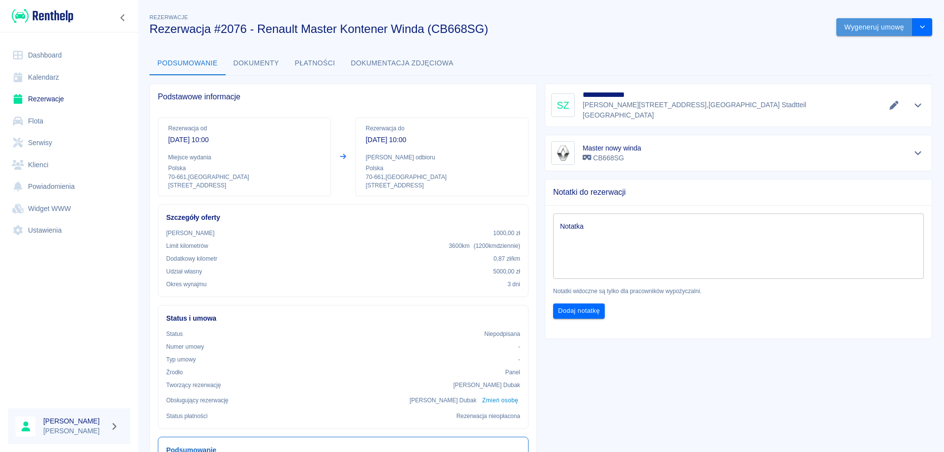
click at [846, 29] on button "Wygeneruj umowę" at bounding box center [875, 27] width 76 height 18
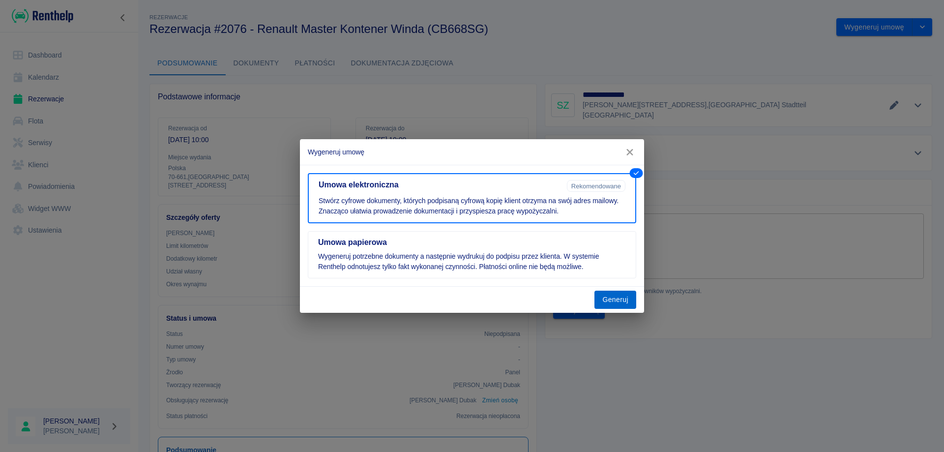
click at [616, 300] on button "Generuj" at bounding box center [616, 300] width 42 height 18
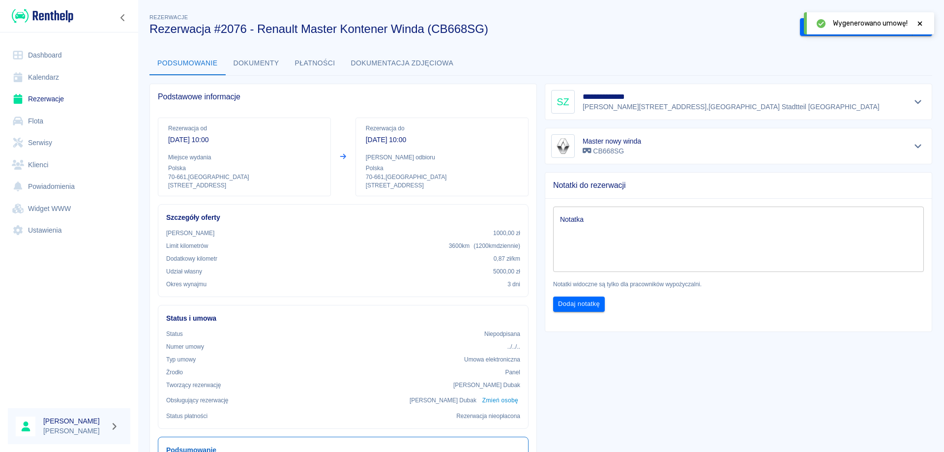
click at [922, 22] on icon at bounding box center [920, 23] width 4 height 4
click at [847, 29] on button "Podpisz umowę elektroniczną" at bounding box center [856, 27] width 113 height 18
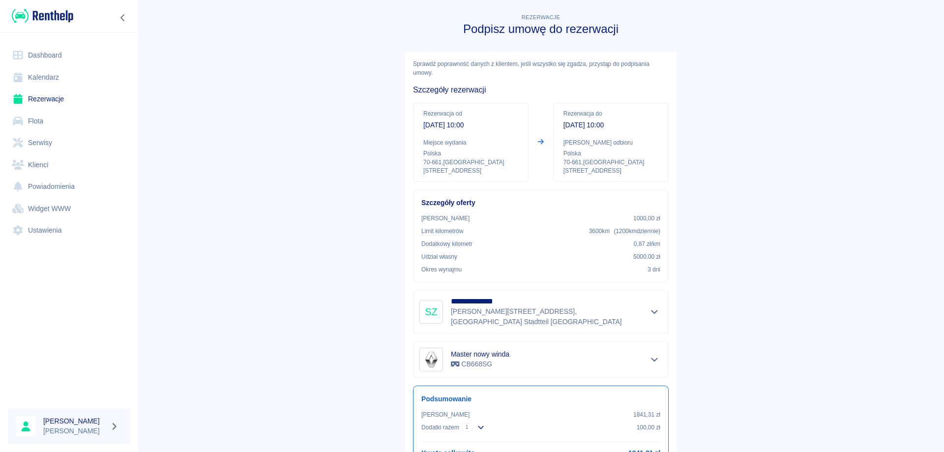
click at [40, 91] on link "Rezerwacje" at bounding box center [69, 99] width 122 height 22
